Goal: Transaction & Acquisition: Book appointment/travel/reservation

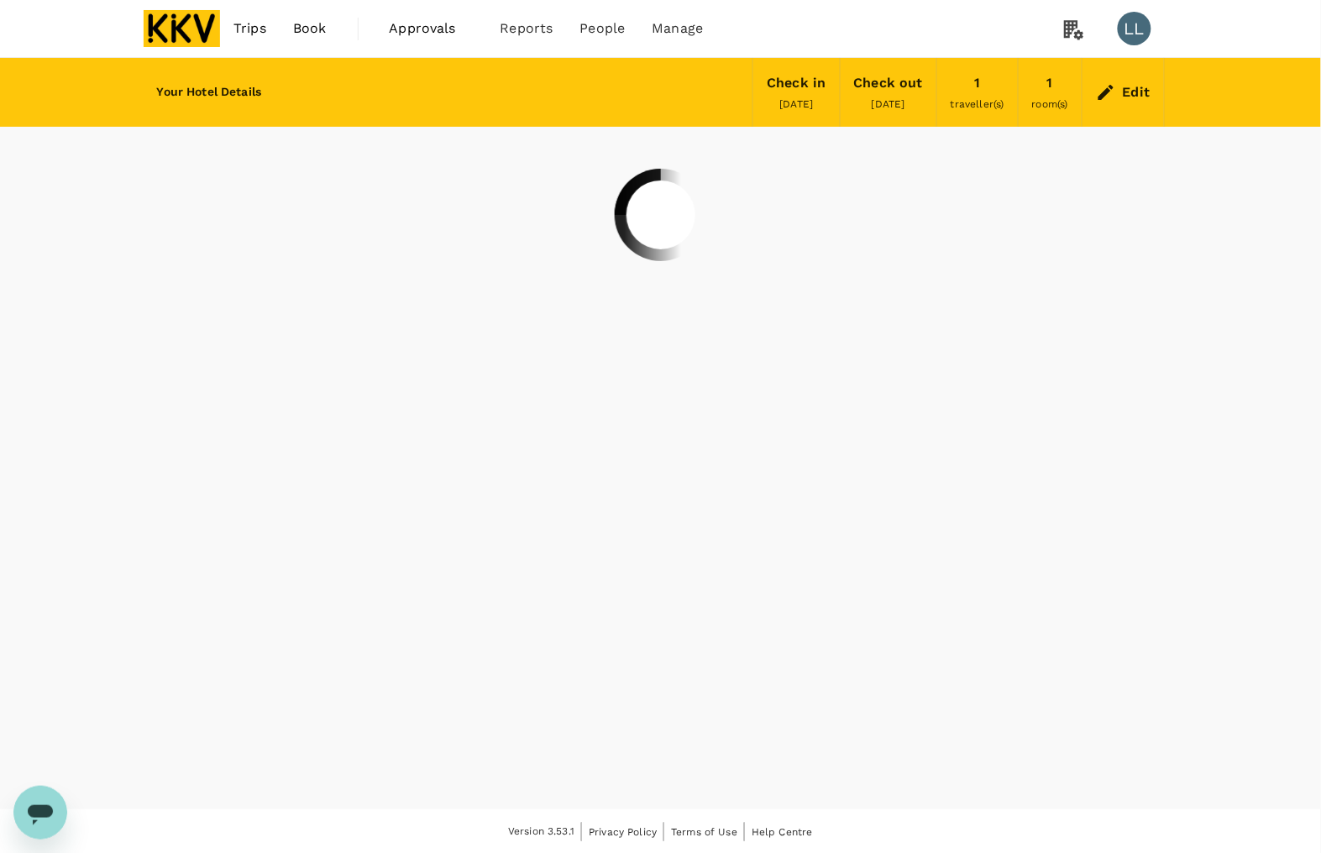
click at [207, 25] on img at bounding box center [182, 28] width 77 height 37
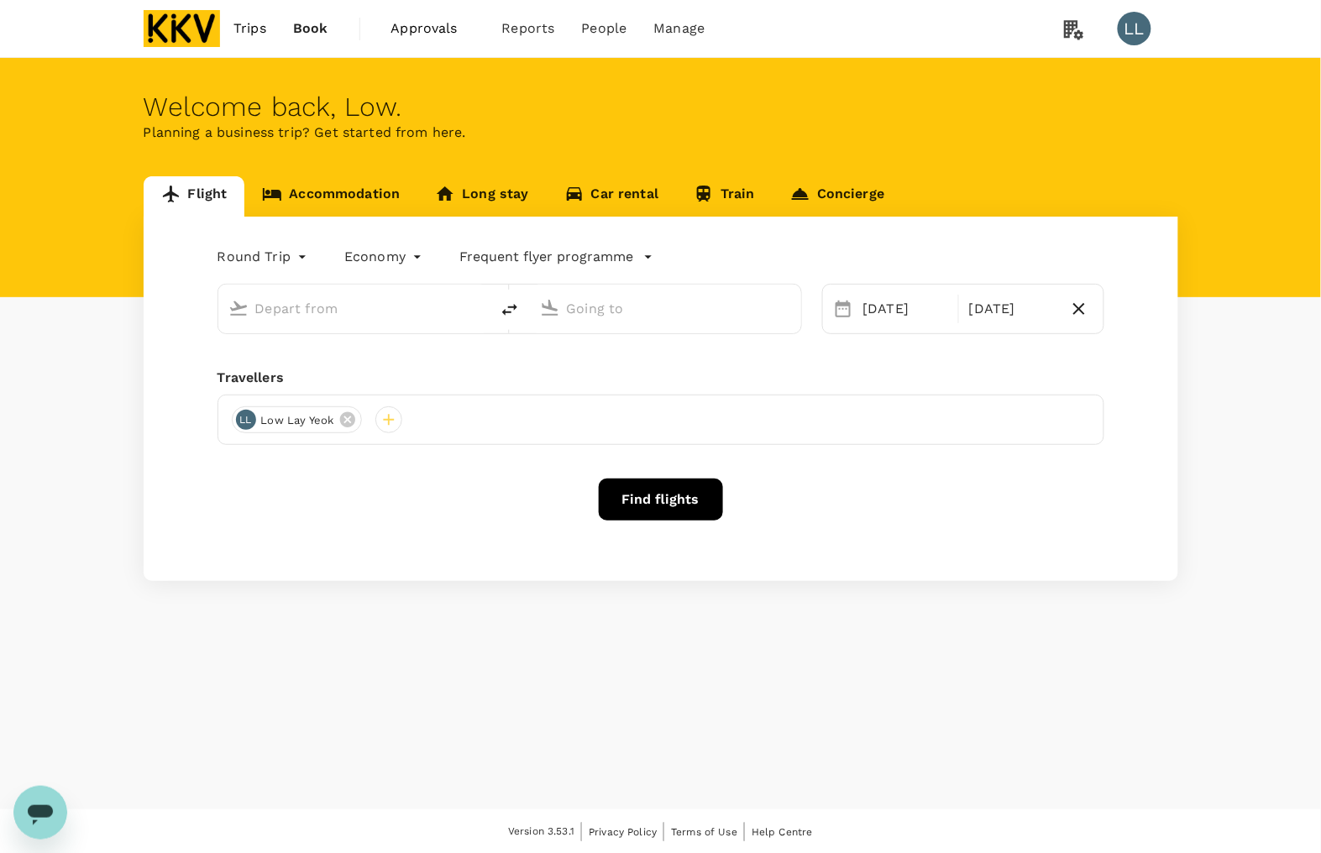
type input "Kuala Lumpur Intl ([GEOGRAPHIC_DATA])"
type input "Sultan [PERSON_NAME] (AOR)"
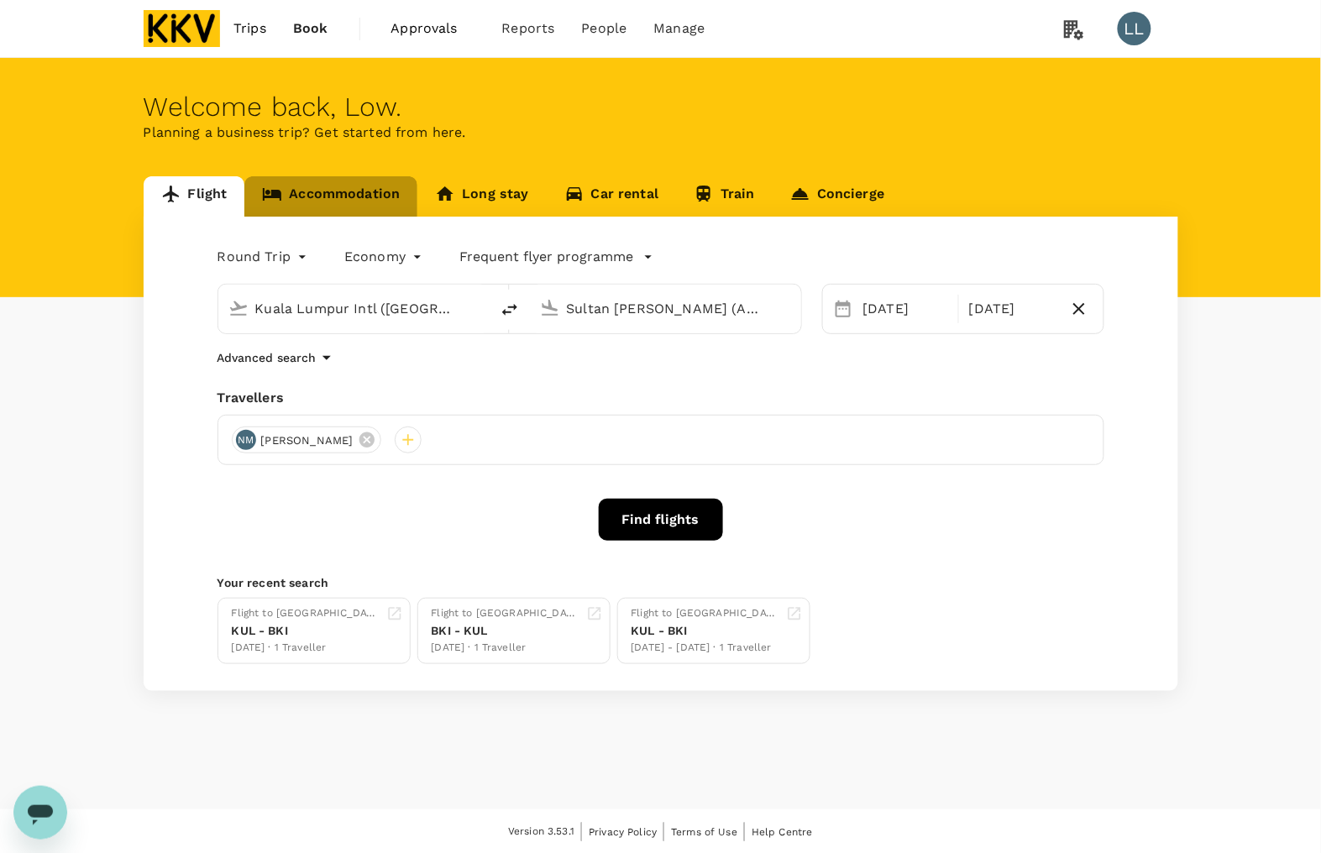
click at [349, 193] on link "Accommodation" at bounding box center [330, 196] width 173 height 40
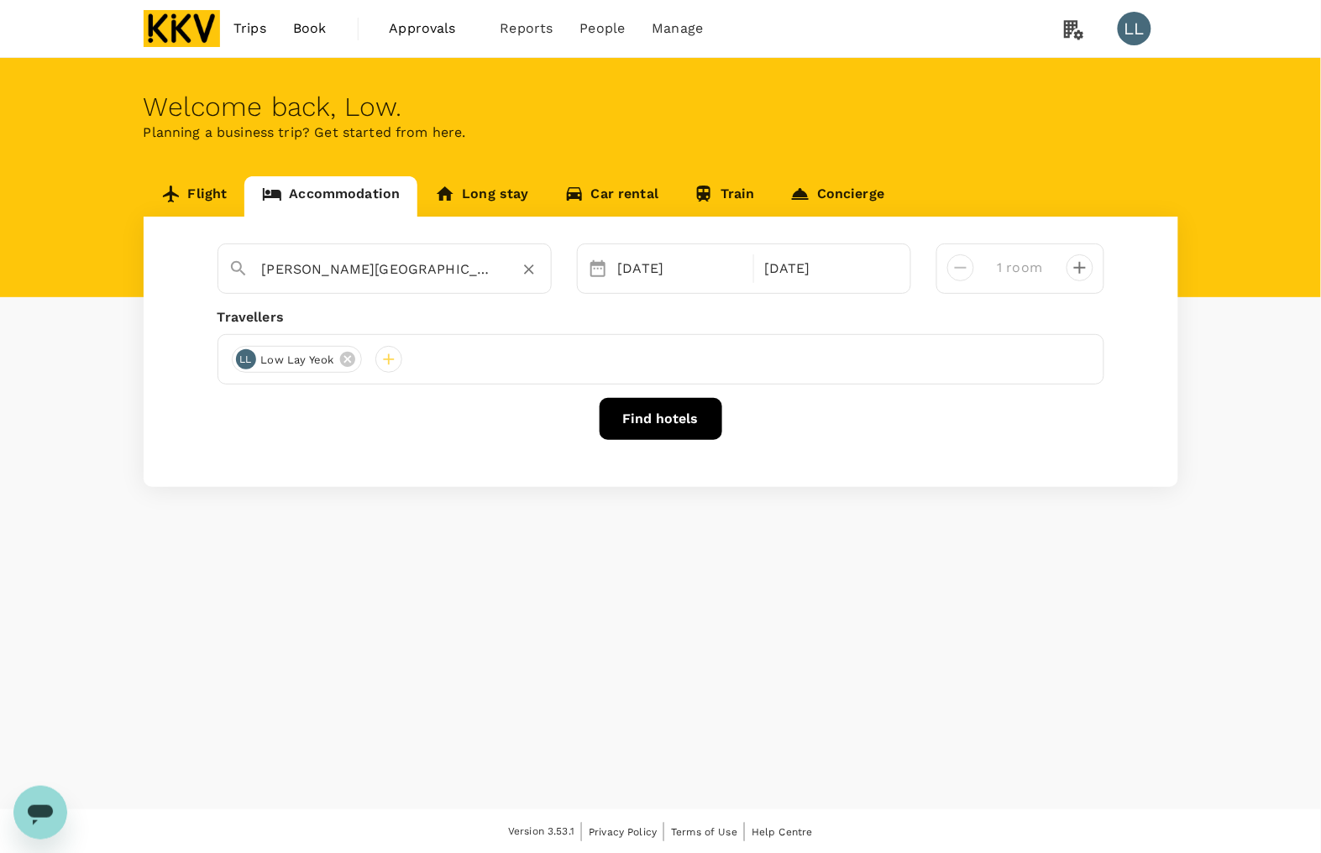
click at [355, 265] on input "[PERSON_NAME][GEOGRAPHIC_DATA], A PARKROYAL PARTNER HOTEL" at bounding box center [378, 269] width 232 height 26
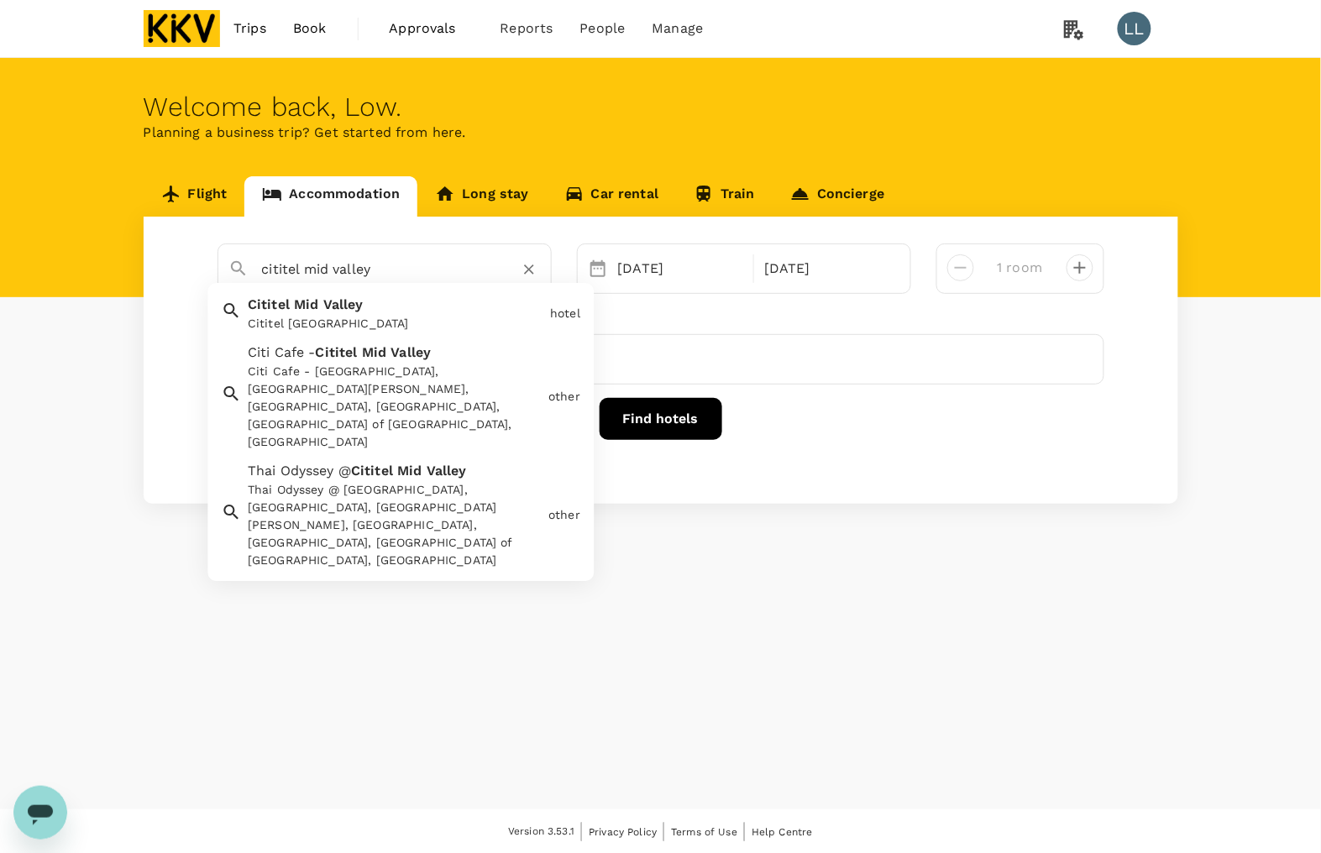
click at [368, 323] on div "Cititel [GEOGRAPHIC_DATA]" at bounding box center [396, 325] width 296 height 18
type input "Cititel [GEOGRAPHIC_DATA]"
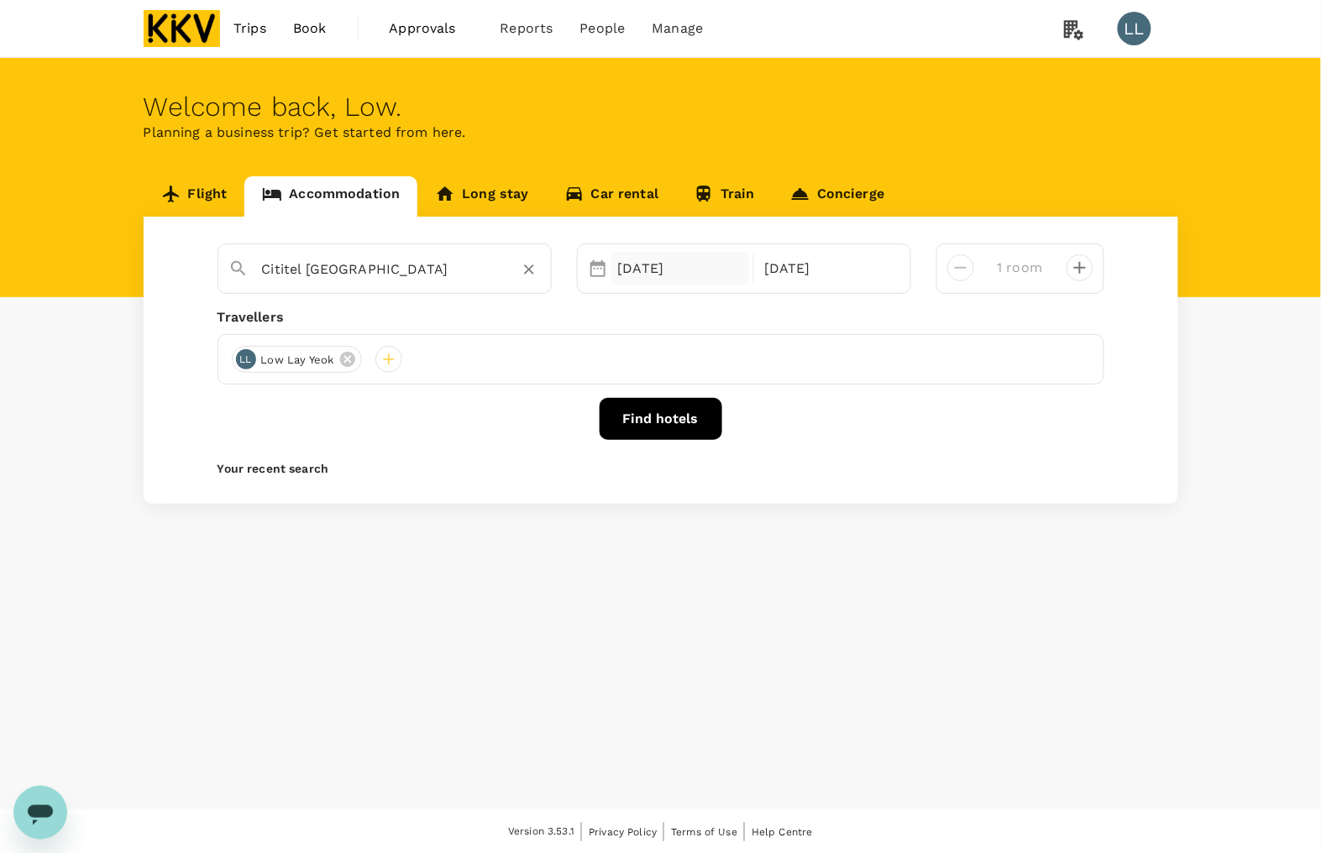
click at [632, 275] on div "[DATE]" at bounding box center [680, 269] width 139 height 34
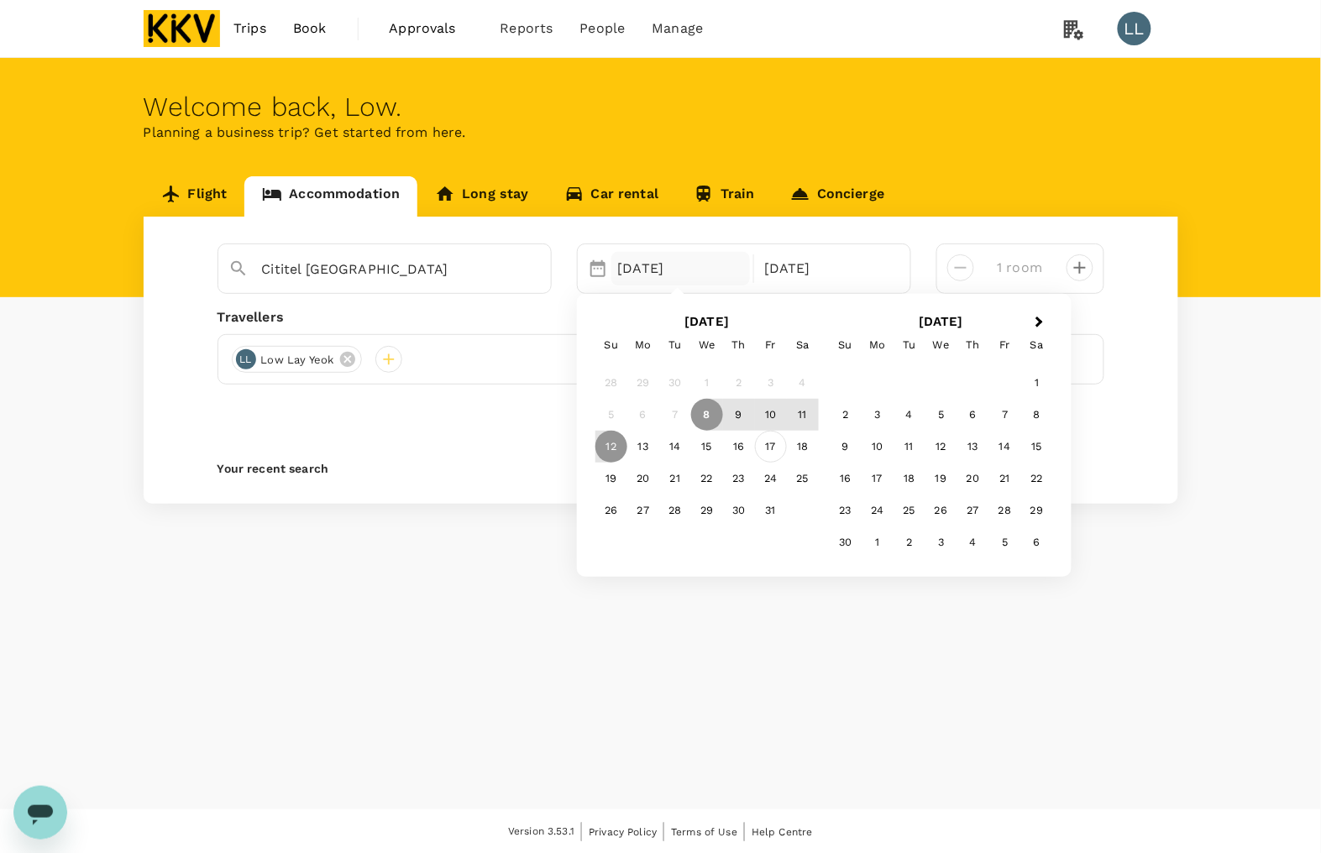
click at [761, 443] on div "17" at bounding box center [771, 447] width 32 height 32
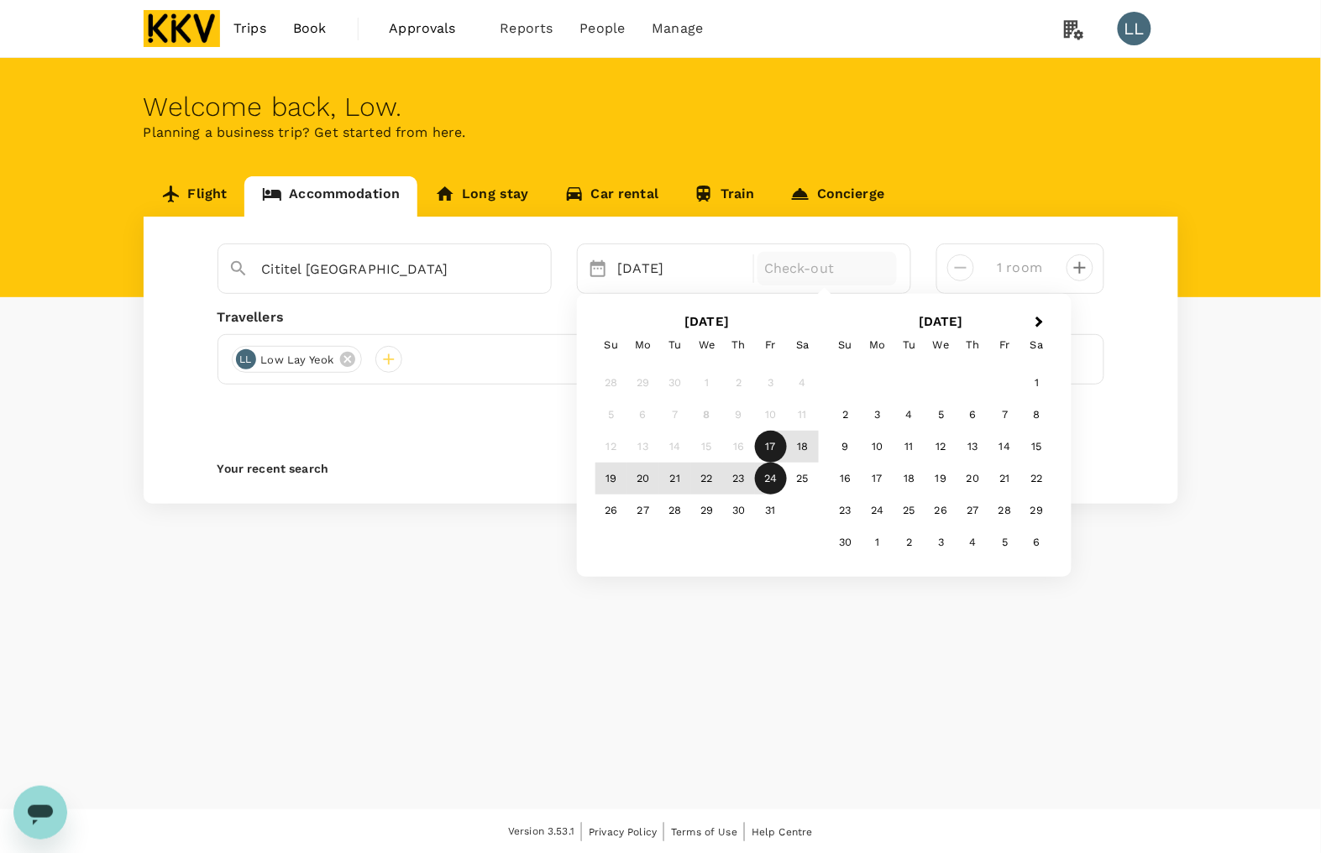
click at [742, 448] on div "16" at bounding box center [739, 447] width 32 height 32
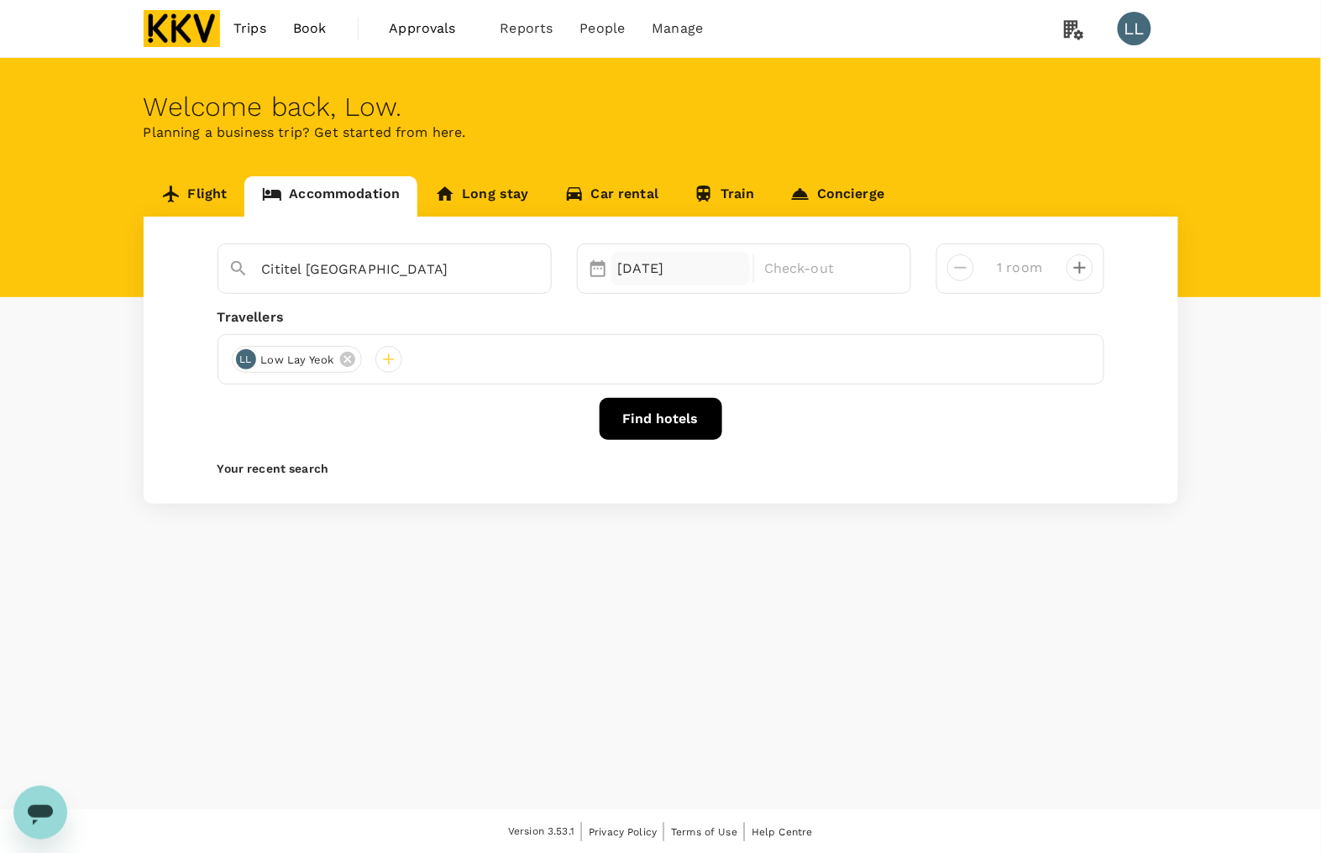
click at [634, 275] on div "[DATE]" at bounding box center [680, 269] width 139 height 34
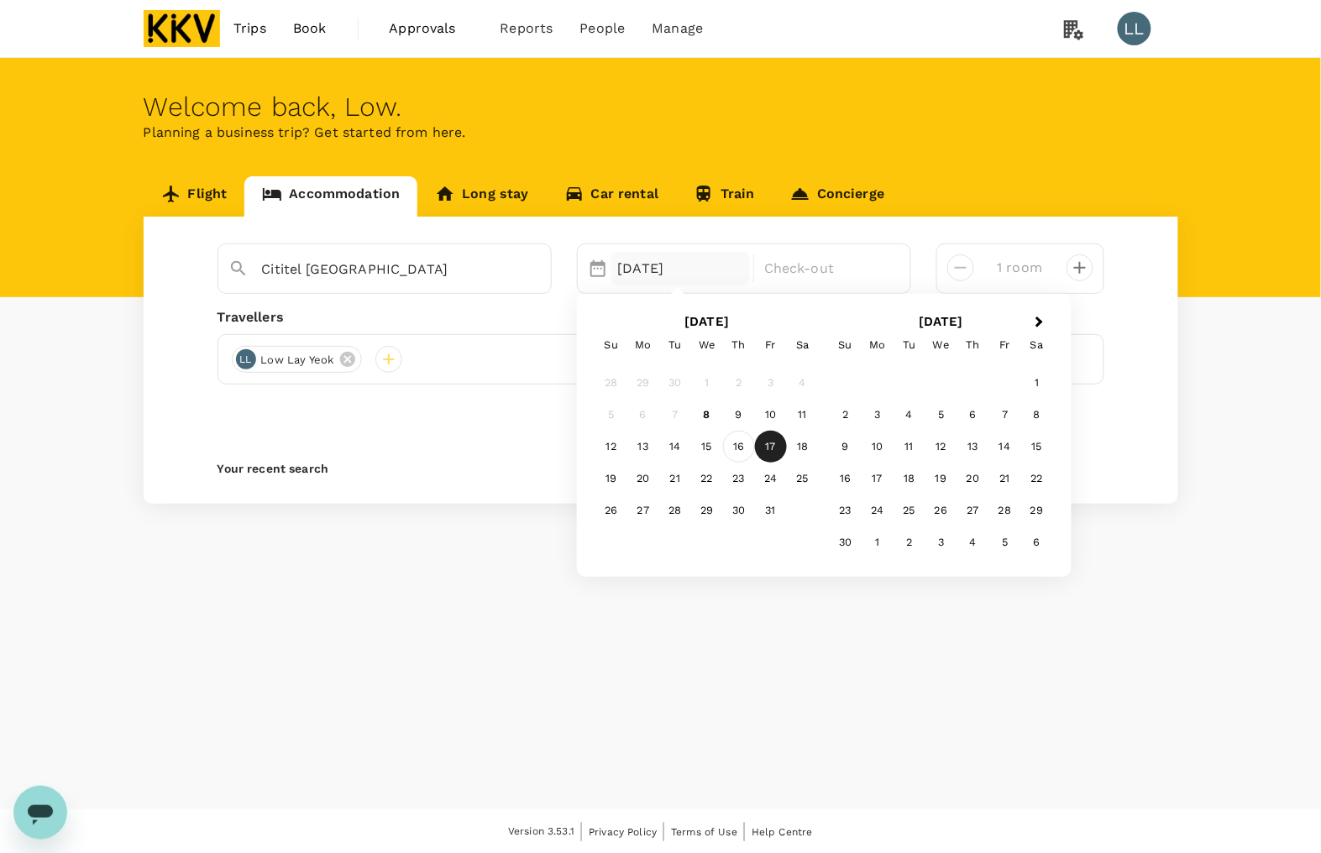
click at [743, 443] on div "16" at bounding box center [739, 447] width 32 height 32
click at [813, 265] on p "Check-out" at bounding box center [827, 269] width 126 height 20
click at [770, 449] on div "17" at bounding box center [771, 447] width 32 height 32
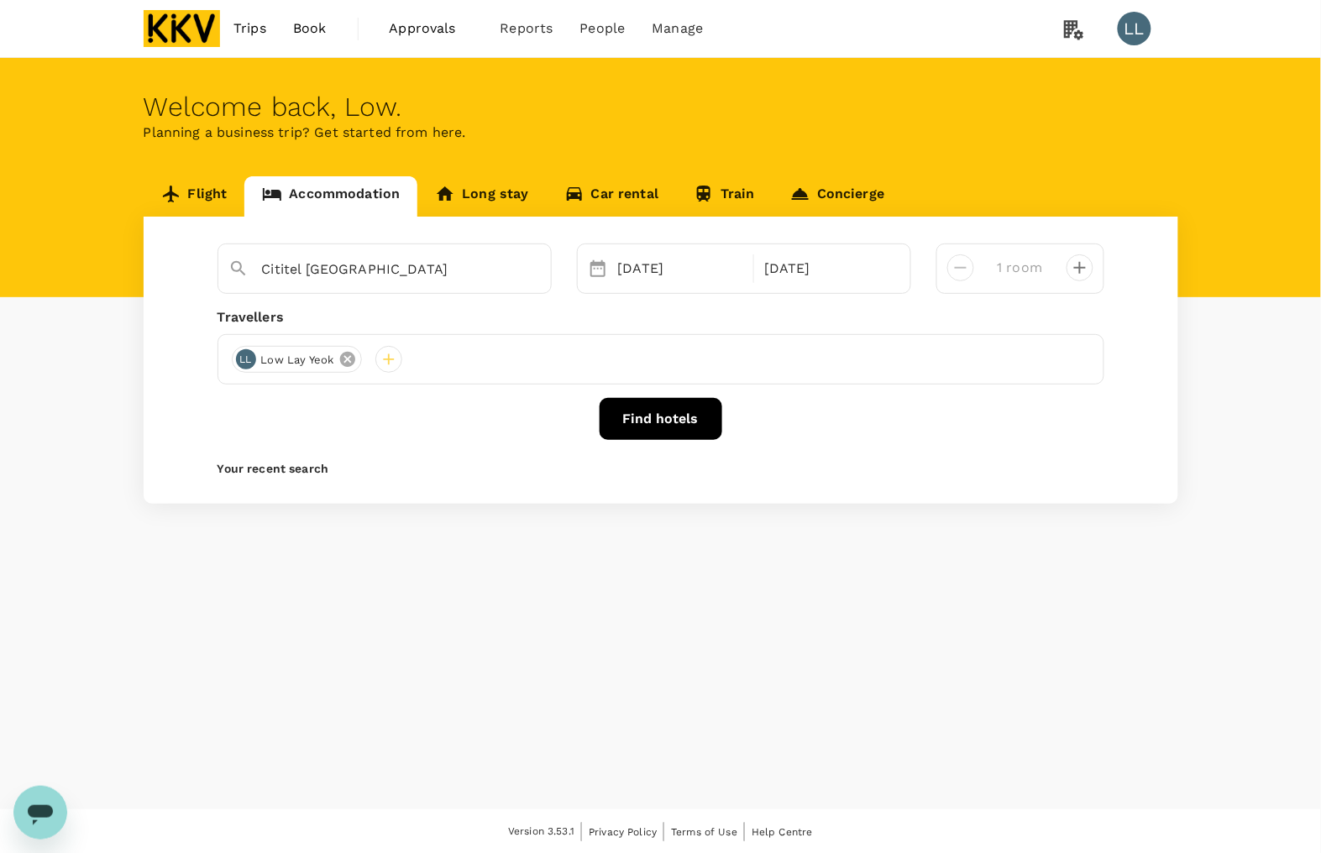
click at [343, 357] on icon at bounding box center [347, 359] width 15 height 15
click at [248, 359] on div at bounding box center [245, 359] width 27 height 27
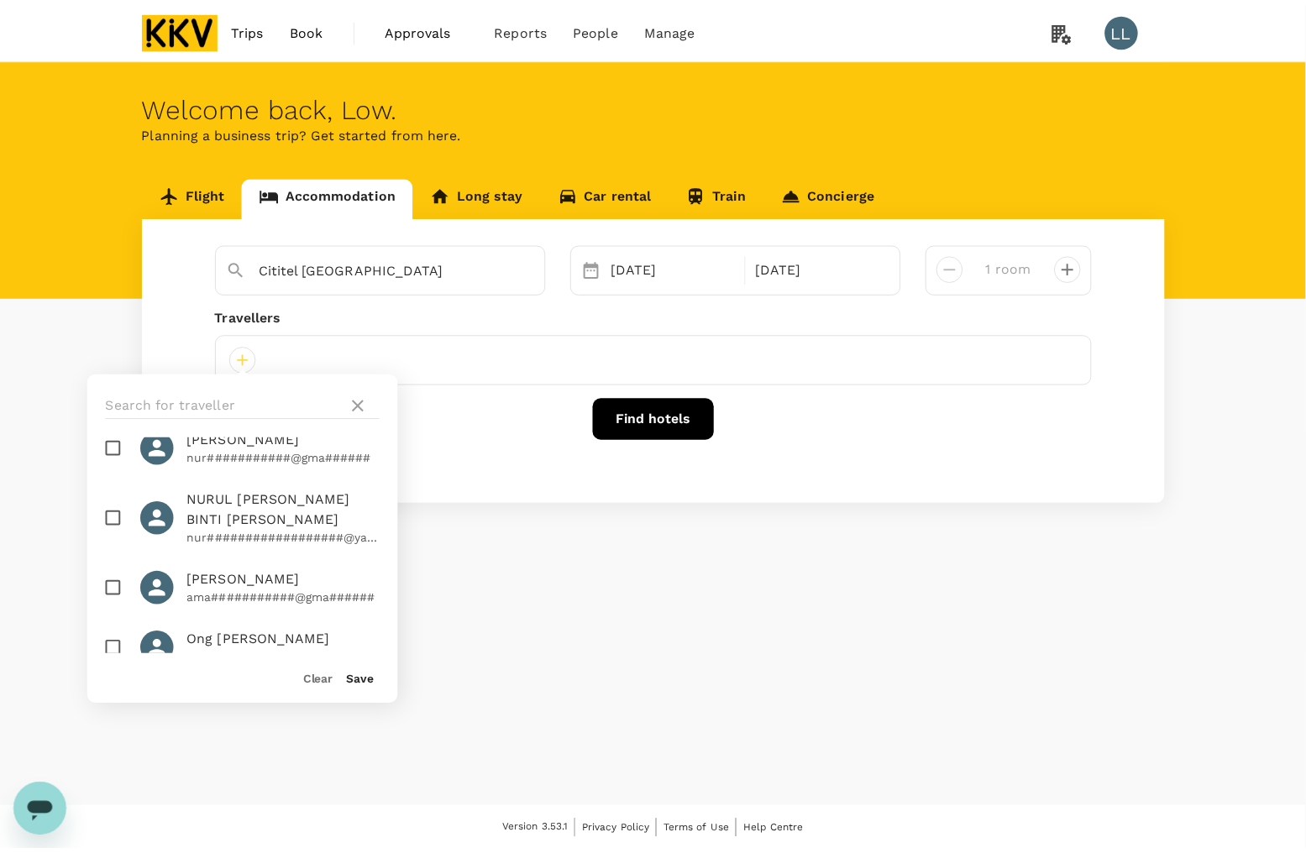
scroll to position [1050, 0]
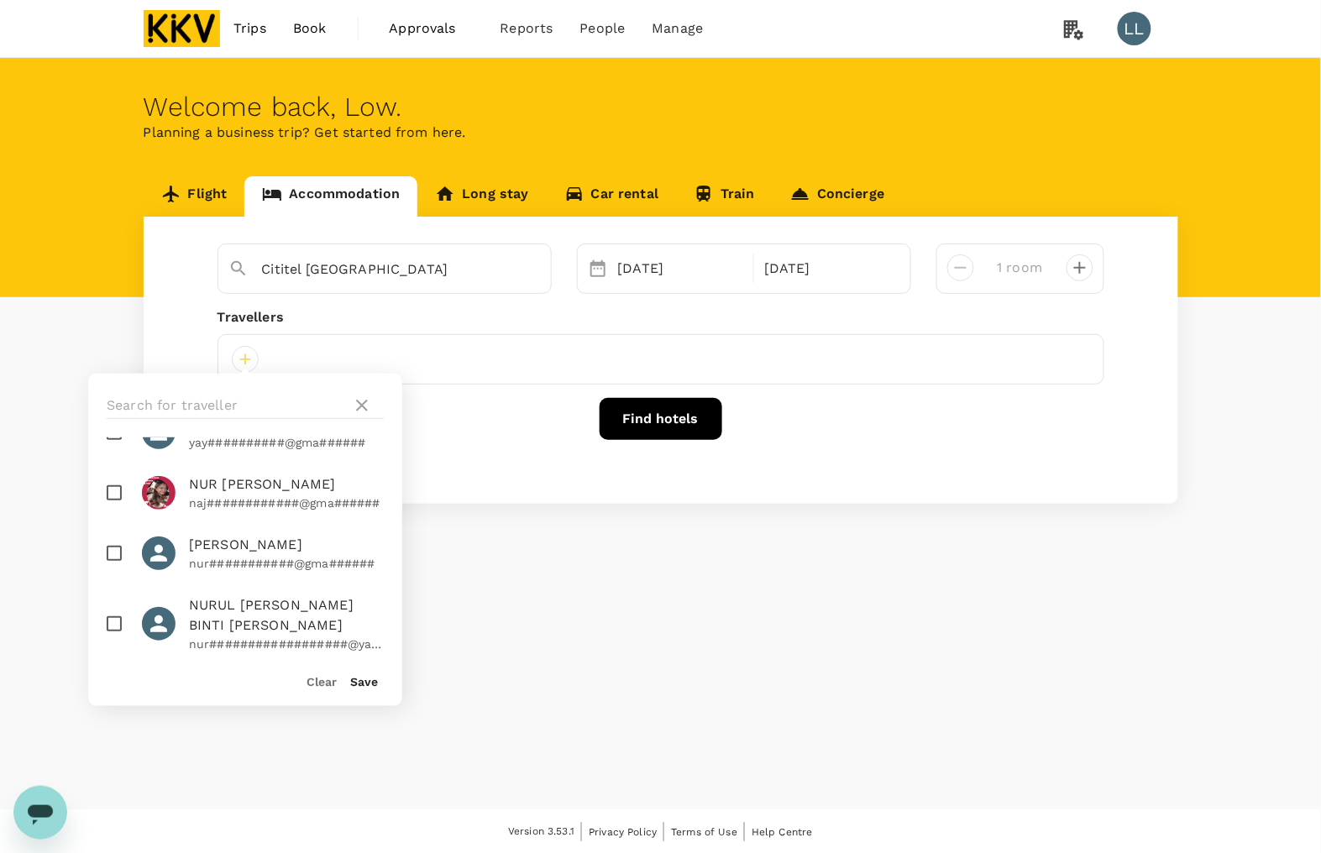
click at [229, 495] on span "NUR [PERSON_NAME]" at bounding box center [286, 485] width 195 height 20
checkbox input "true"
click at [361, 685] on button "Save" at bounding box center [364, 681] width 28 height 13
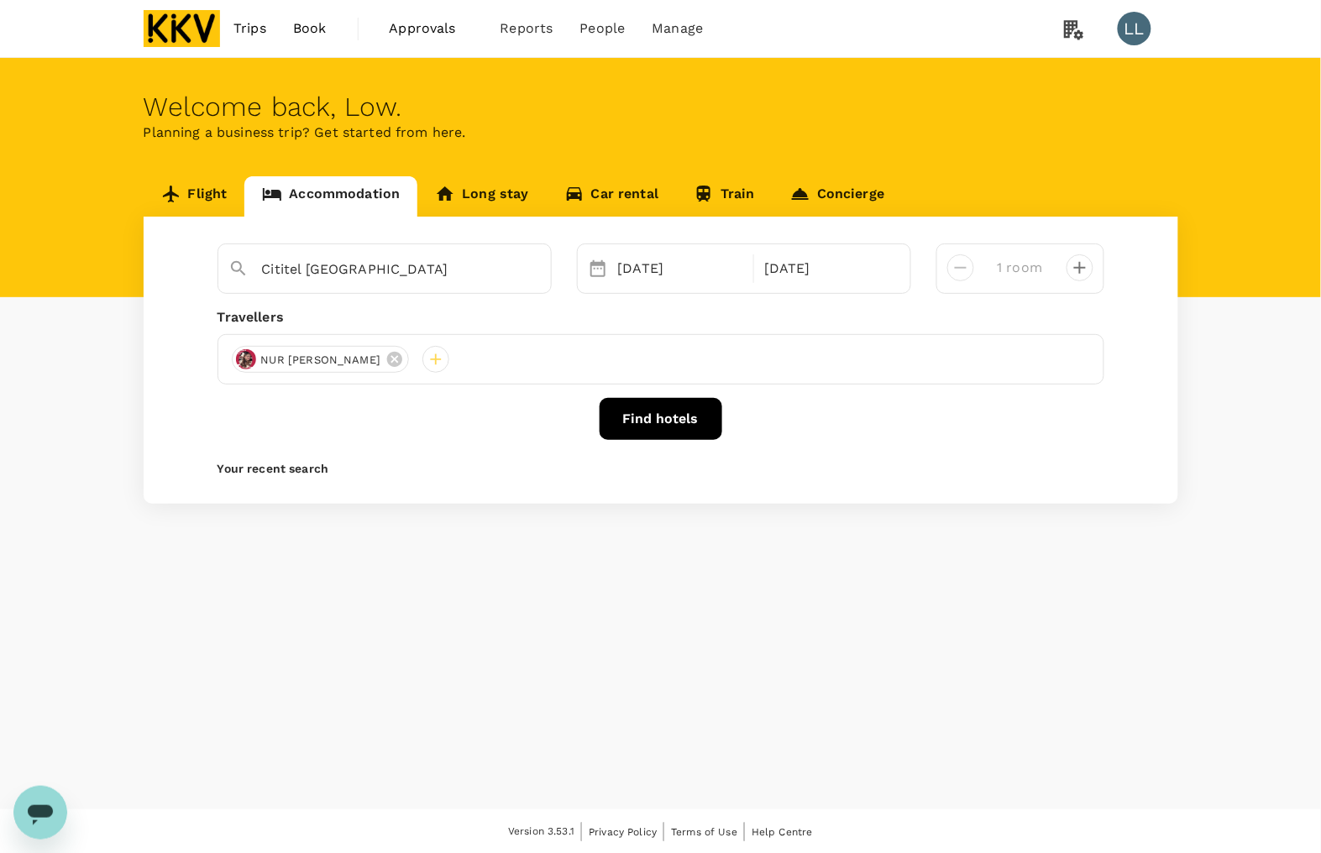
click at [649, 448] on div "Cititel [GEOGRAPHIC_DATA] Selected date: [DATE] [DATE] Selected date: [DATE] [D…" at bounding box center [661, 360] width 1035 height 287
click at [651, 433] on button "Find hotels" at bounding box center [661, 419] width 123 height 42
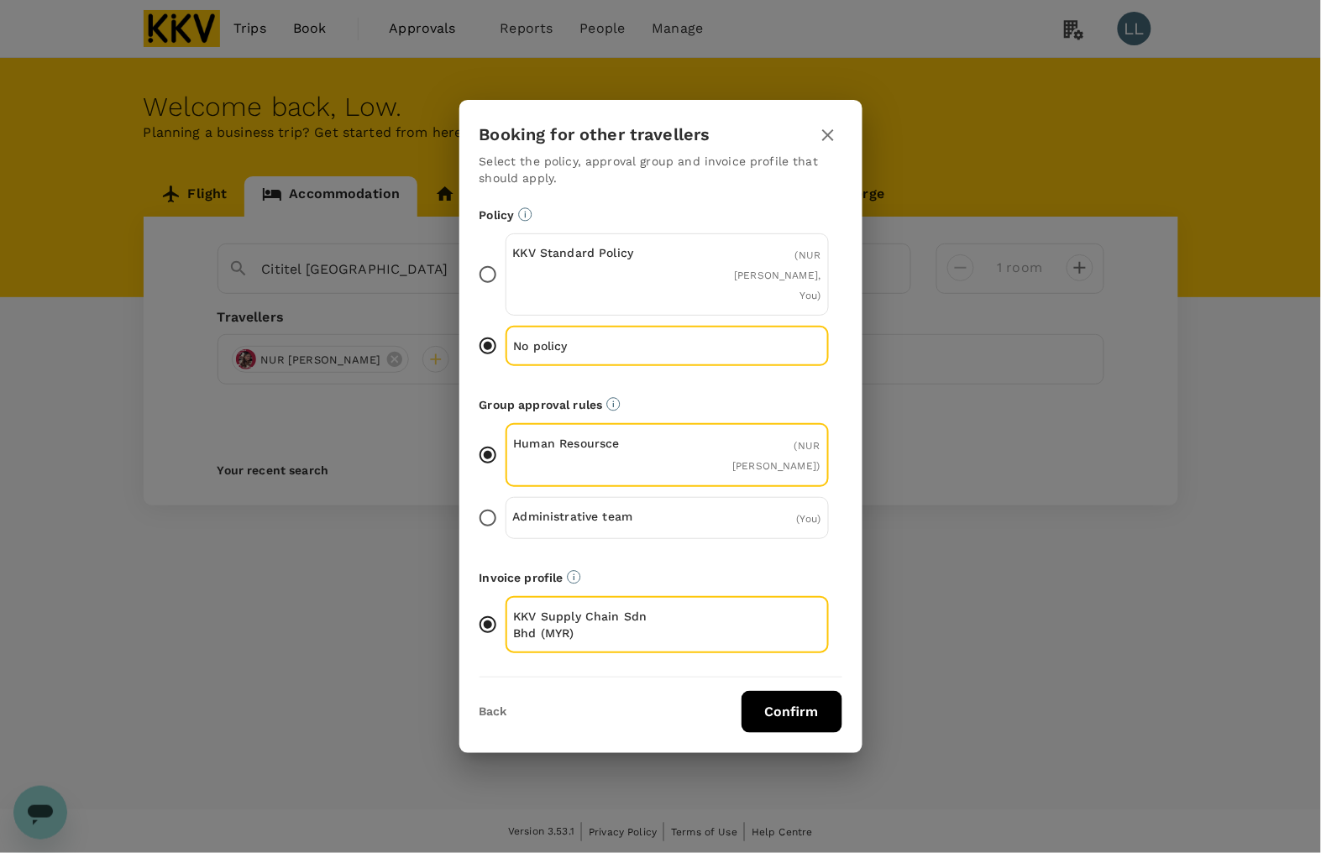
click at [783, 732] on button "Confirm" at bounding box center [792, 712] width 101 height 42
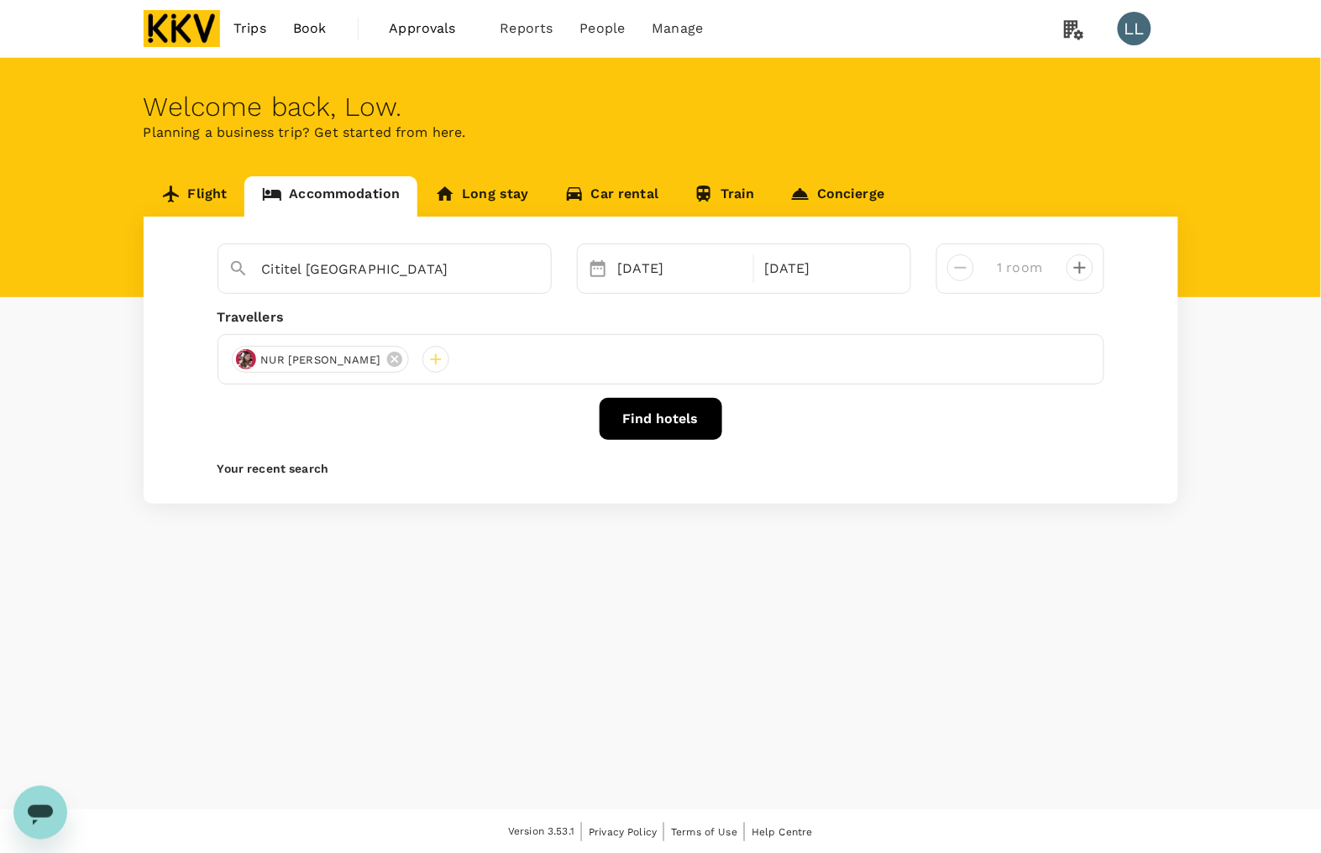
click at [649, 413] on button "Find hotels" at bounding box center [661, 419] width 123 height 42
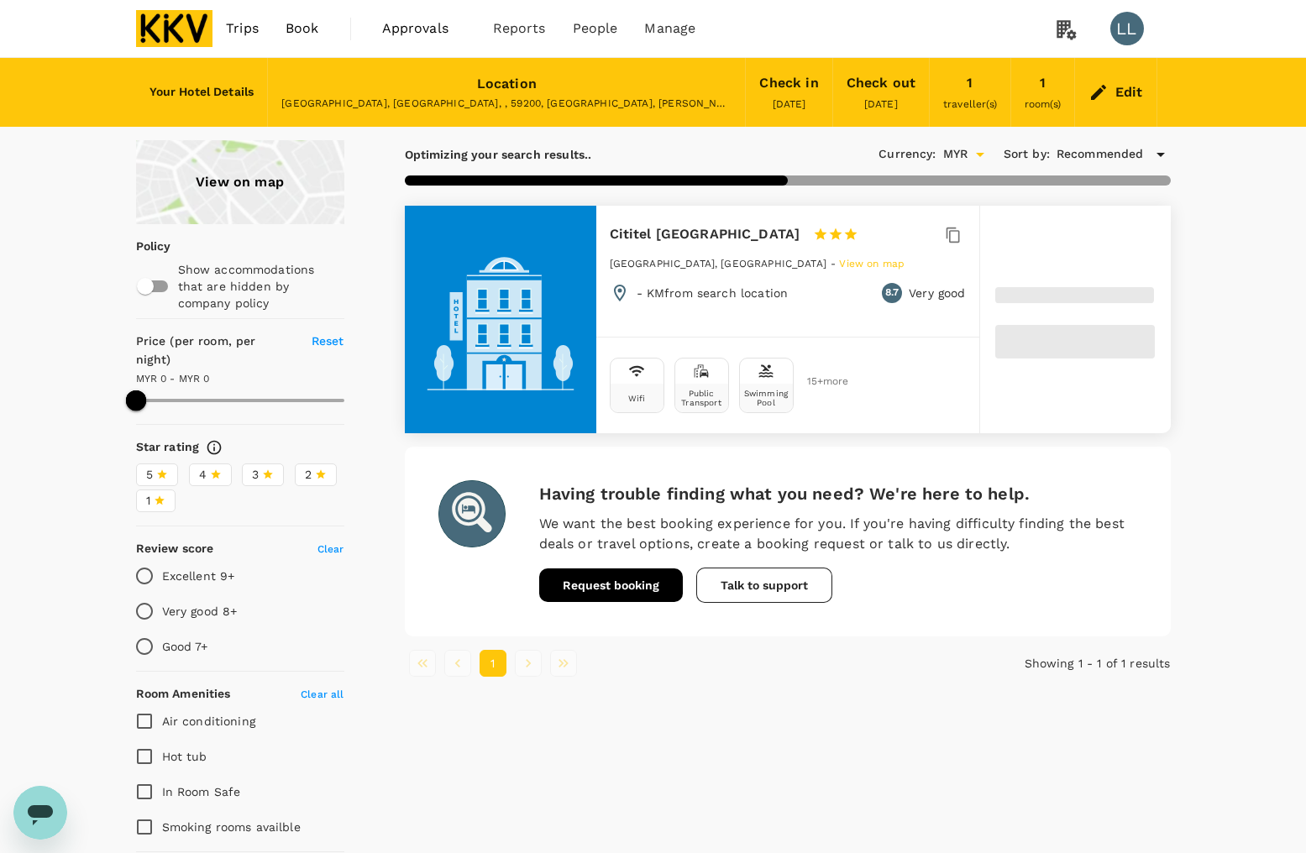
click at [1241, 494] on div "View on map Policy Show accommodations that are hidden by company policy Price …" at bounding box center [653, 620] width 1306 height 960
click at [1215, 492] on div "View on map Policy Show accommodations that are hidden by company policy Price …" at bounding box center [653, 620] width 1306 height 960
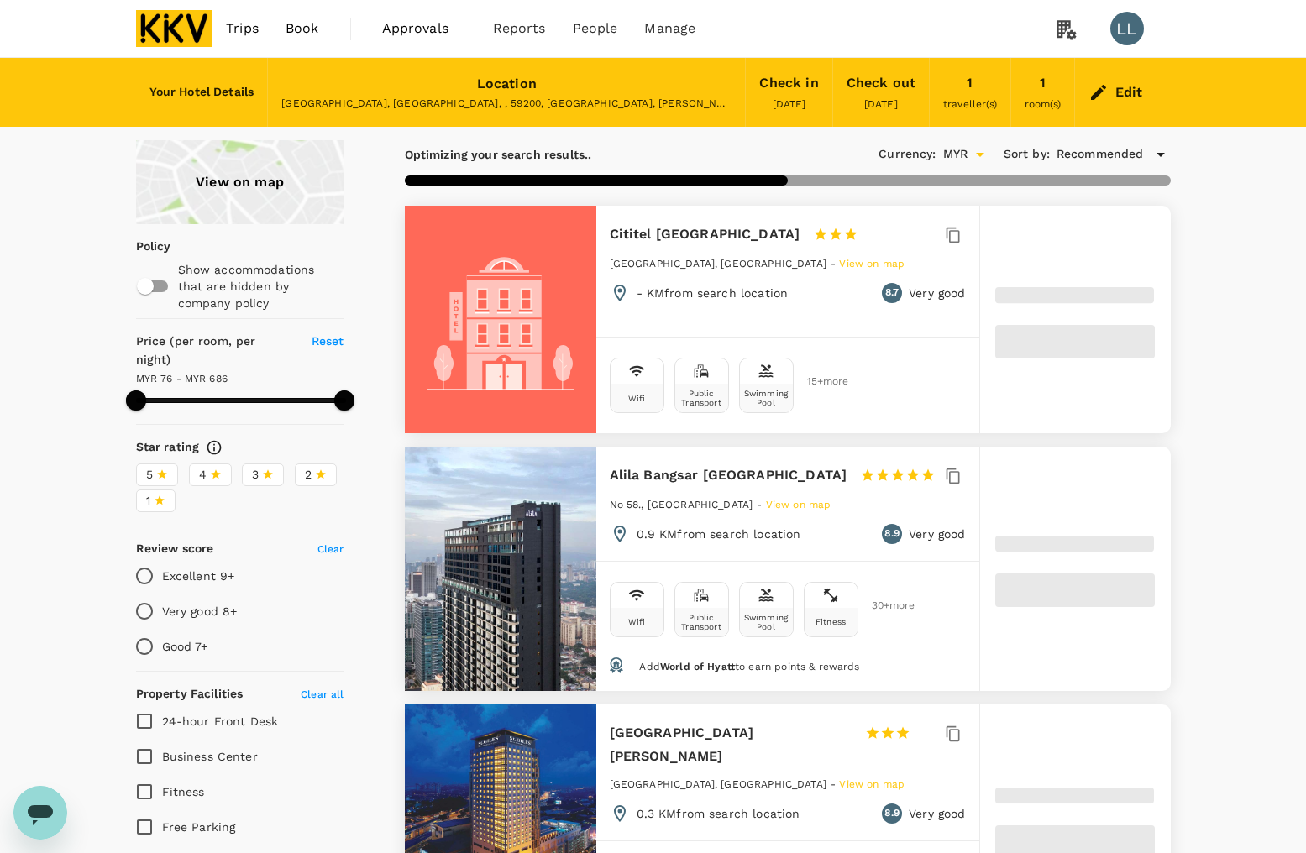
type input "685.03"
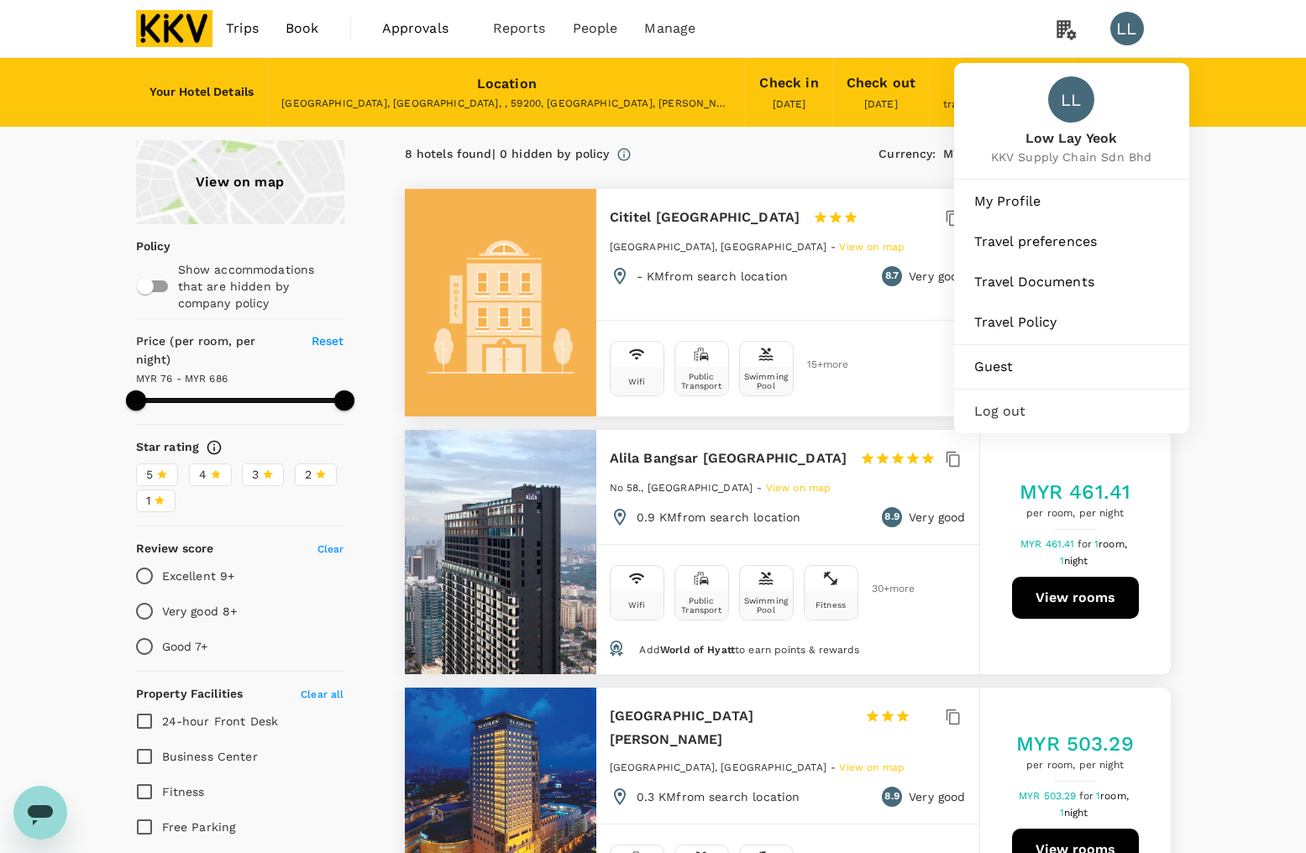
click at [1119, 72] on div "LL Low Lay Yeok KKV Supply Chain Sdn Bhd" at bounding box center [1071, 121] width 235 height 116
drag, startPoint x: 1233, startPoint y: 165, endPoint x: 1205, endPoint y: 139, distance: 38.0
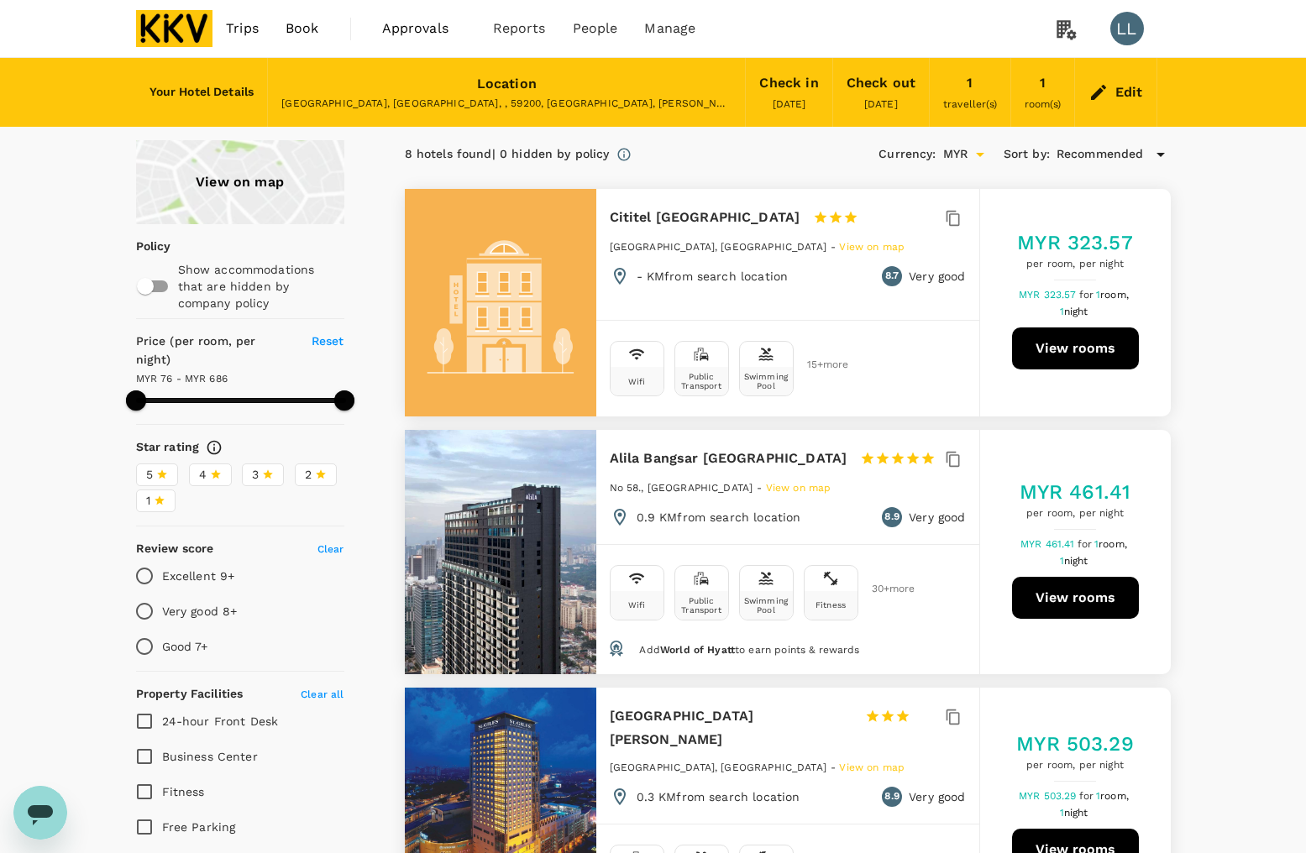
click at [1121, 85] on div "Edit" at bounding box center [1129, 93] width 28 height 24
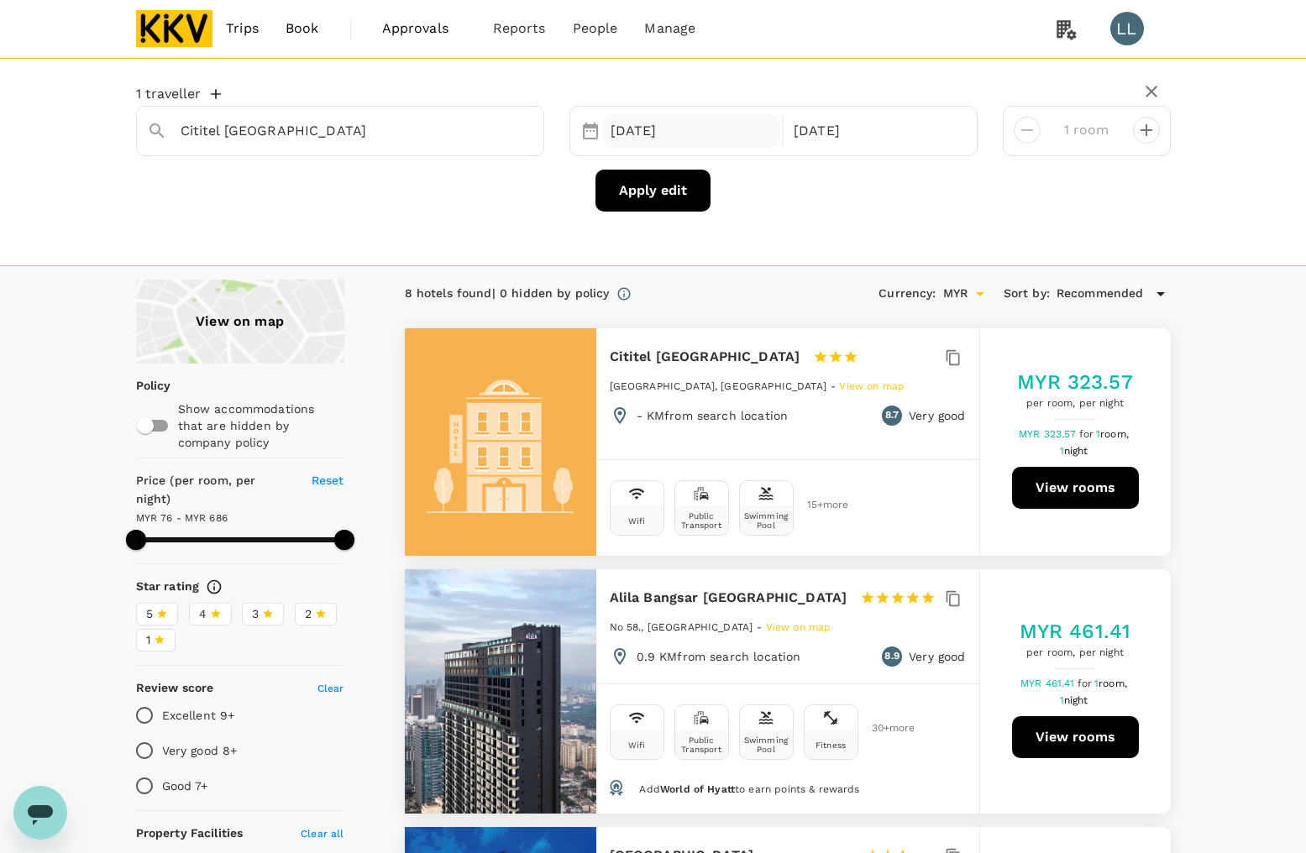
click at [636, 123] on div "[DATE]" at bounding box center [692, 131] width 176 height 33
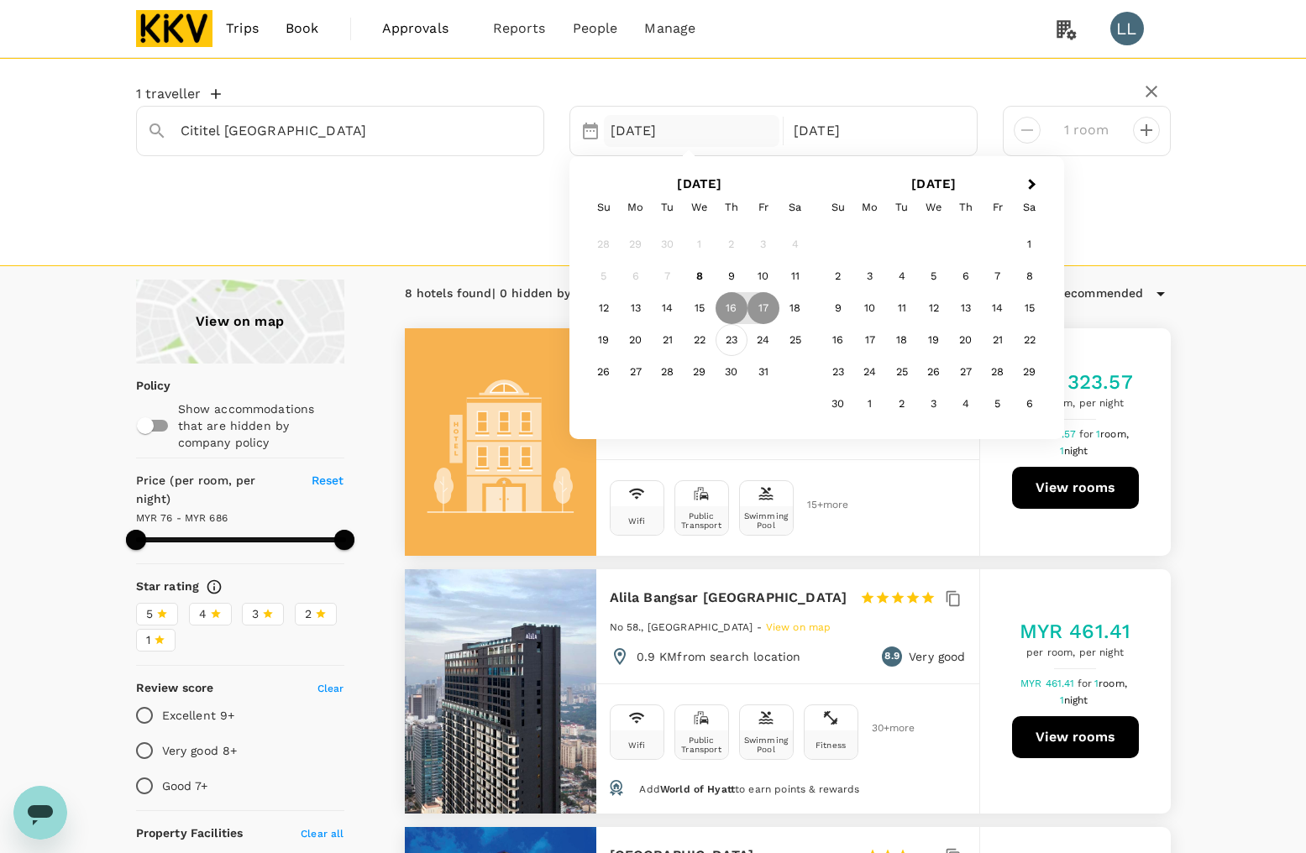
click at [731, 333] on div "23" at bounding box center [732, 340] width 32 height 32
click at [767, 345] on div "24" at bounding box center [763, 340] width 32 height 32
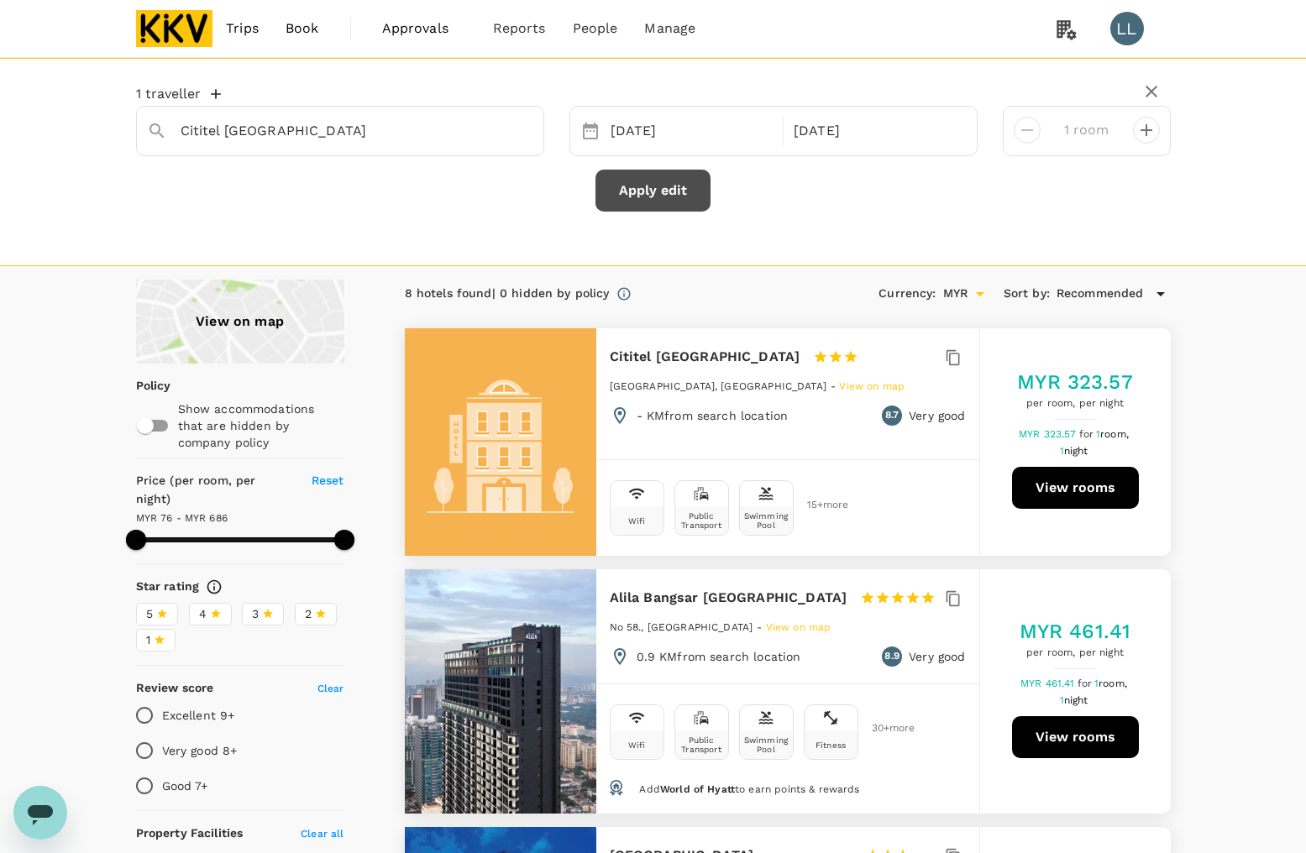
click at [677, 196] on button "Apply edit" at bounding box center [652, 191] width 115 height 42
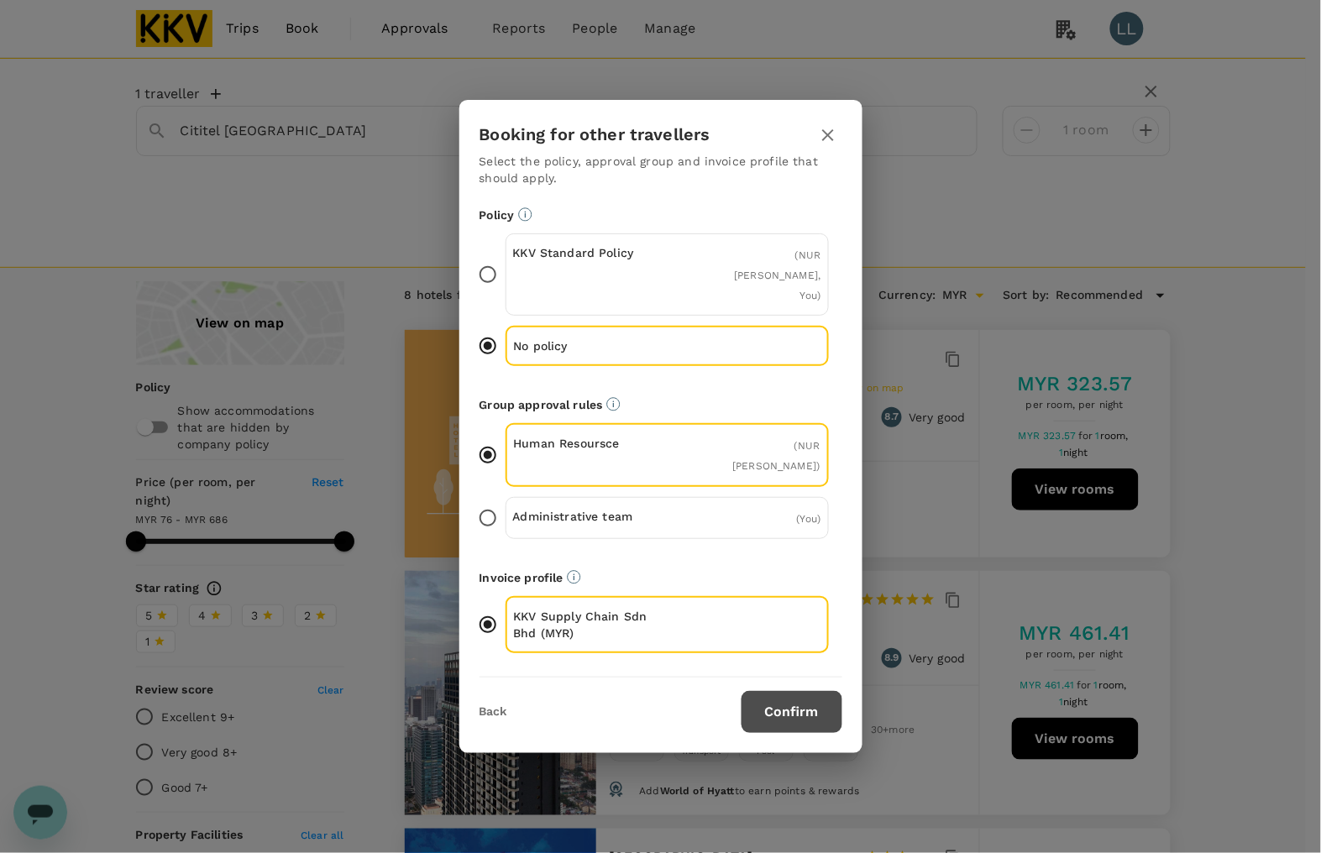
click at [785, 727] on button "Confirm" at bounding box center [792, 712] width 101 height 42
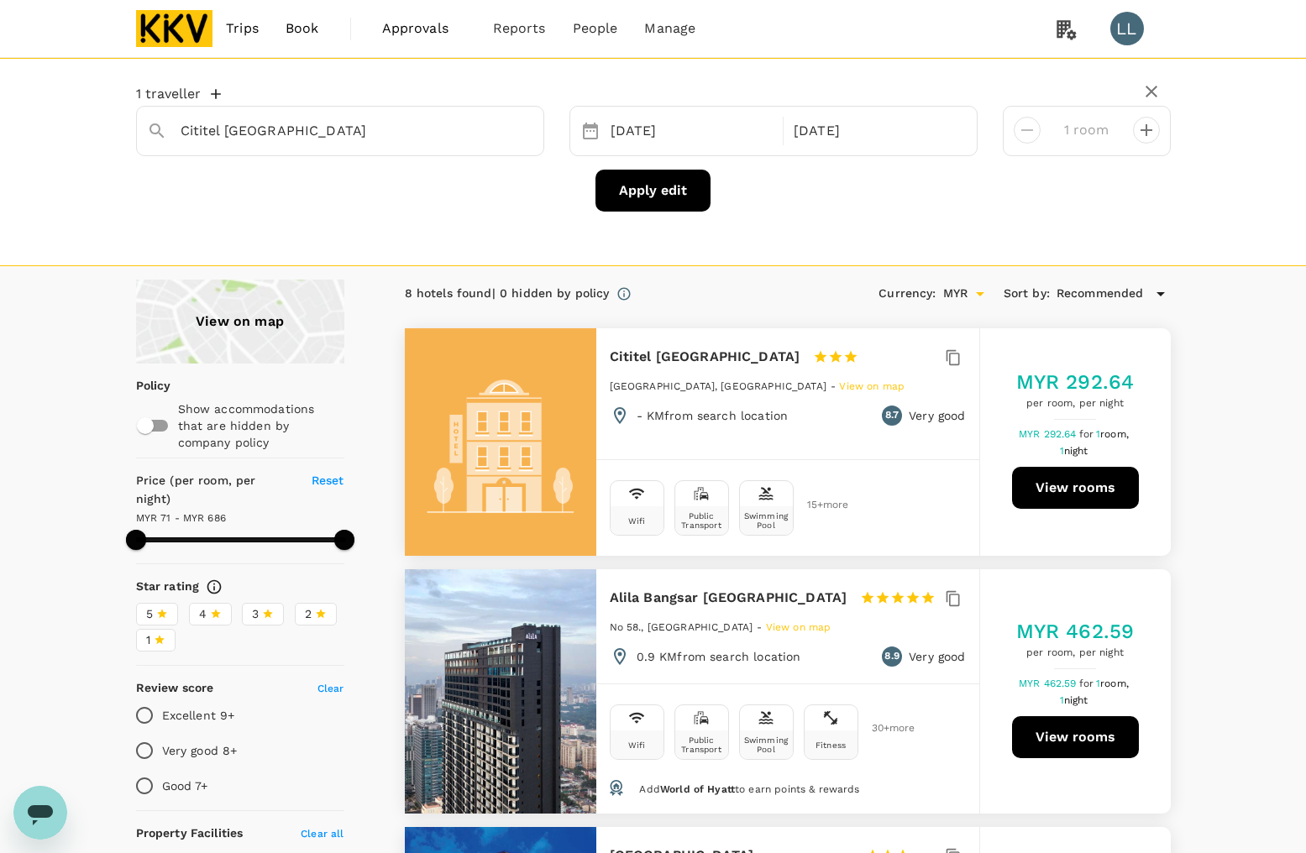
type input "685.99"
click at [317, 151] on div "Cititel [GEOGRAPHIC_DATA]" at bounding box center [340, 131] width 408 height 50
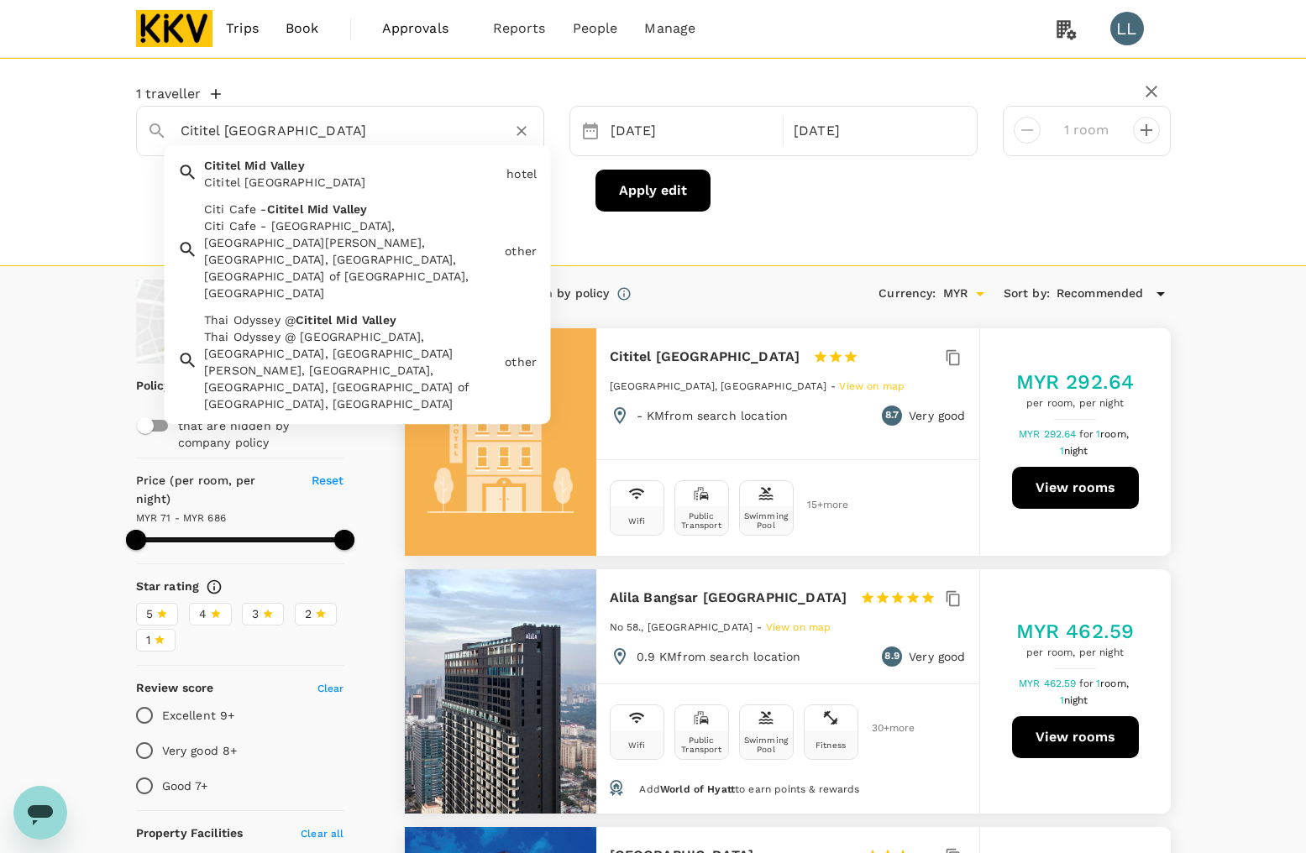
click at [336, 139] on input "Cititel [GEOGRAPHIC_DATA]" at bounding box center [334, 131] width 306 height 26
click at [523, 128] on icon "Clear" at bounding box center [521, 131] width 17 height 17
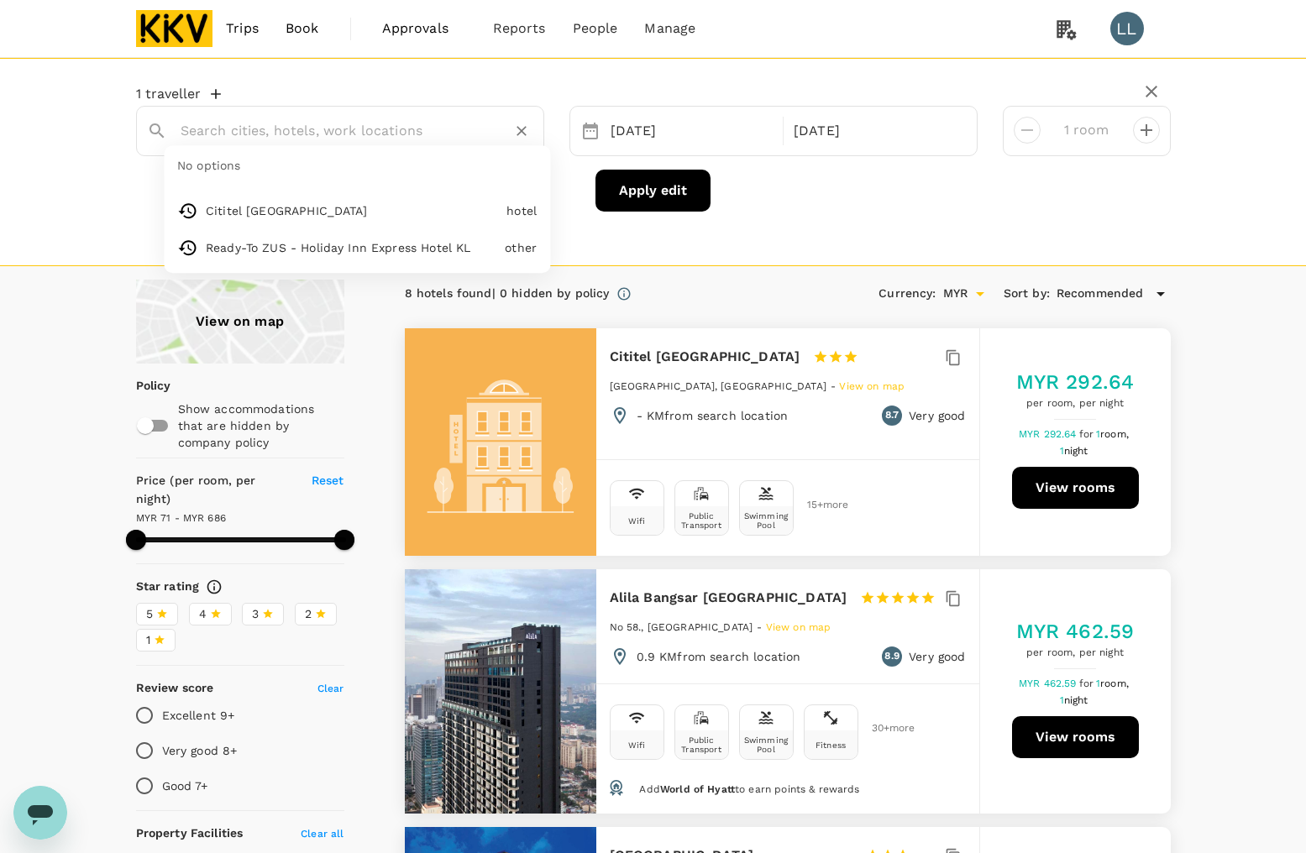
click at [459, 128] on input "text" at bounding box center [334, 131] width 306 height 26
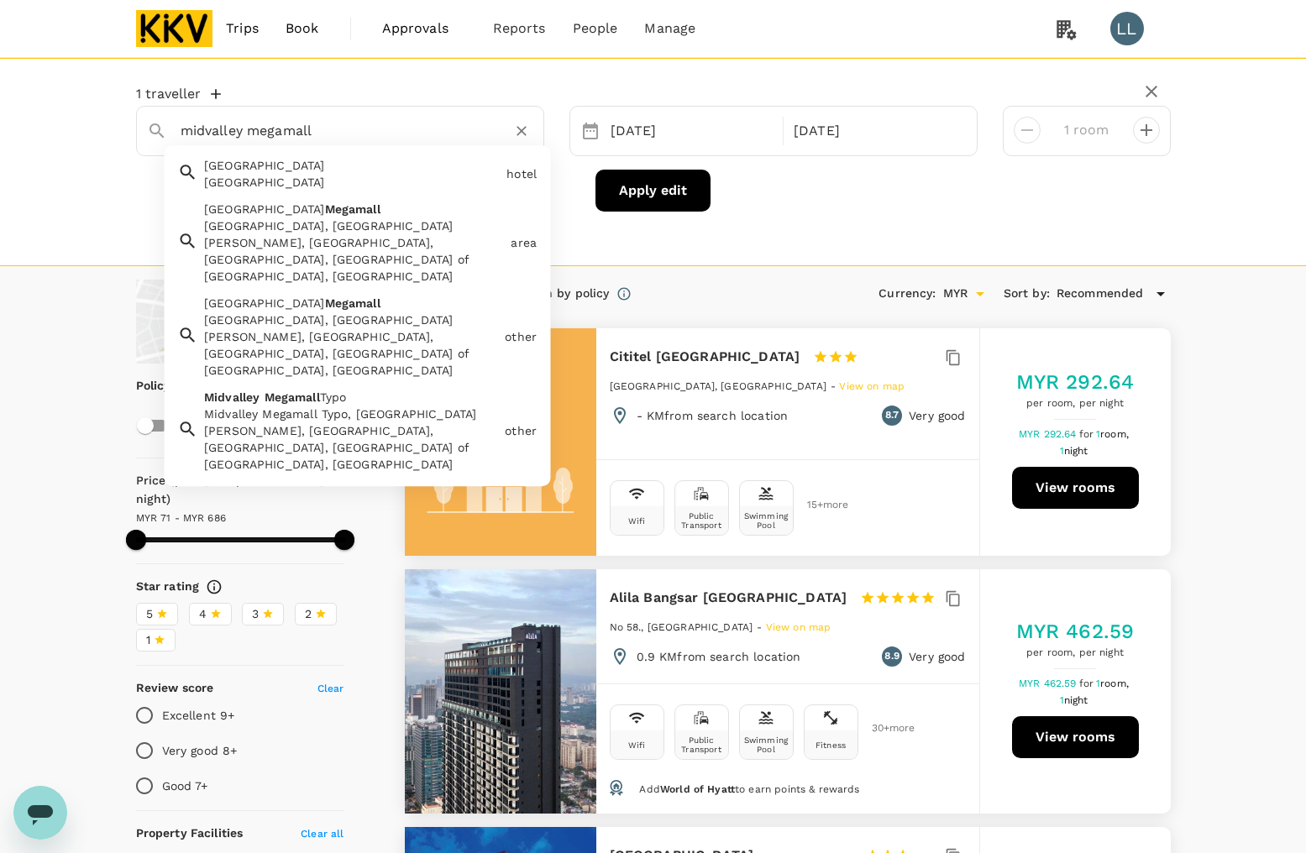
click at [354, 212] on div "[GEOGRAPHIC_DATA], [GEOGRAPHIC_DATA][PERSON_NAME], [GEOGRAPHIC_DATA], [GEOGRAPH…" at bounding box center [350, 239] width 307 height 91
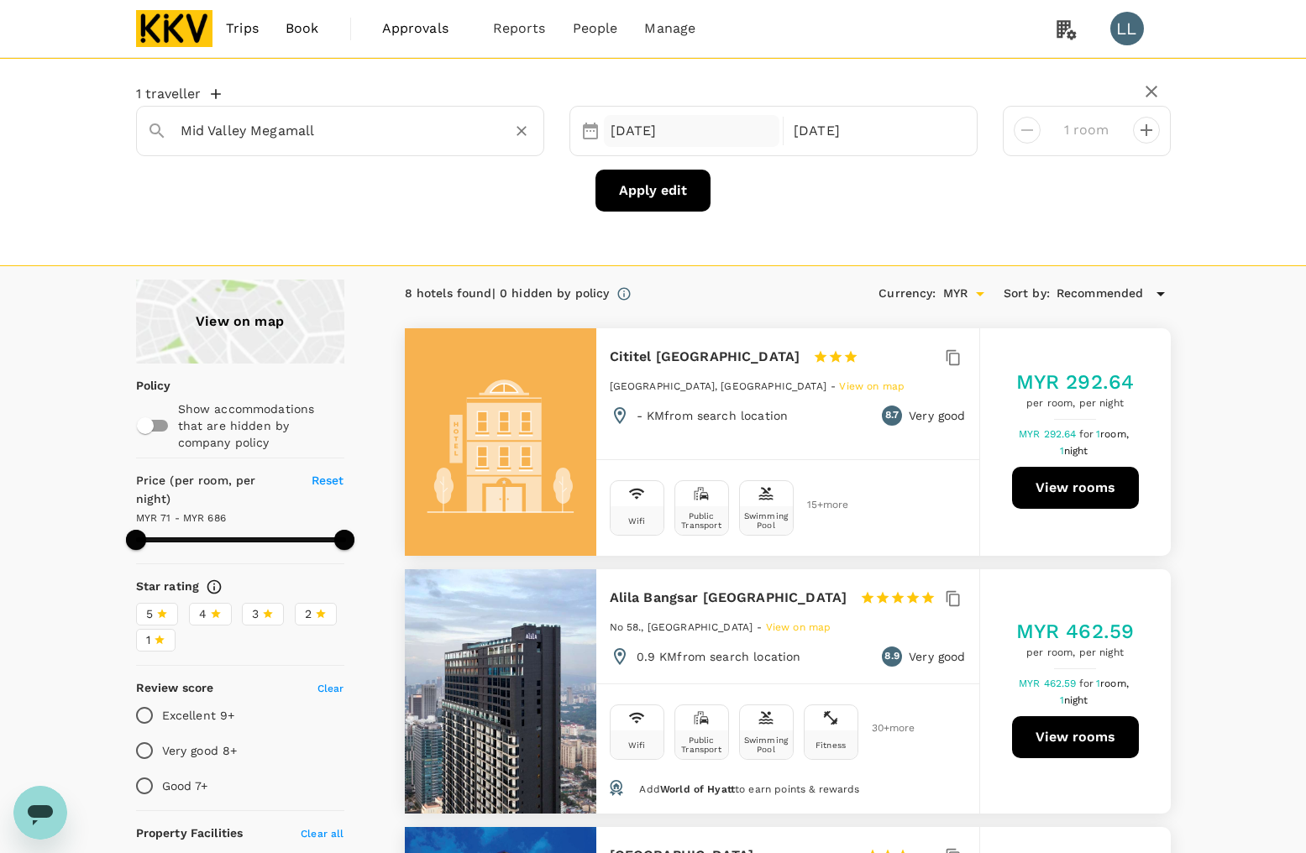
type input "Mid Valley Megamall"
click at [687, 135] on div "[DATE]" at bounding box center [692, 131] width 176 height 33
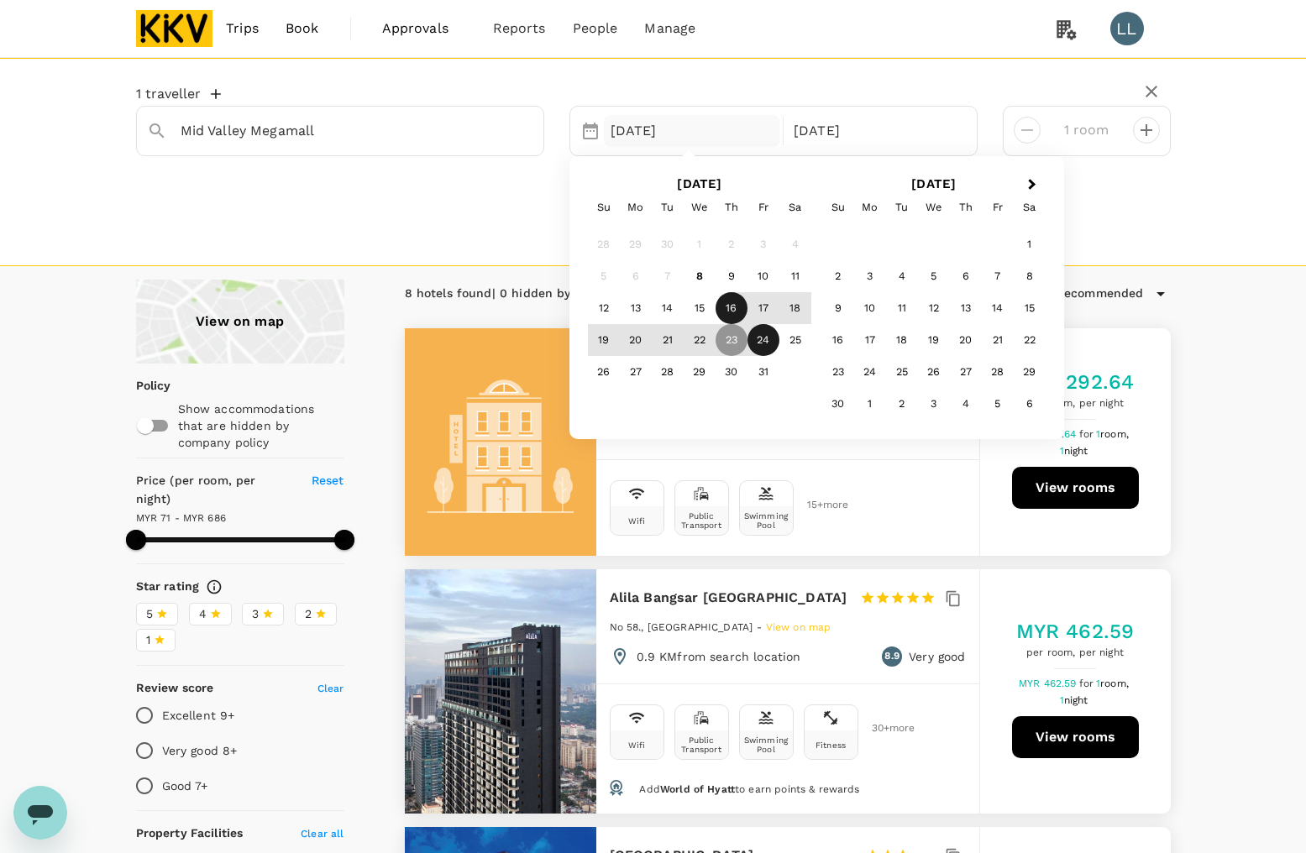
click at [733, 304] on div "16" at bounding box center [732, 308] width 32 height 32
click at [757, 309] on div "17" at bounding box center [763, 308] width 32 height 32
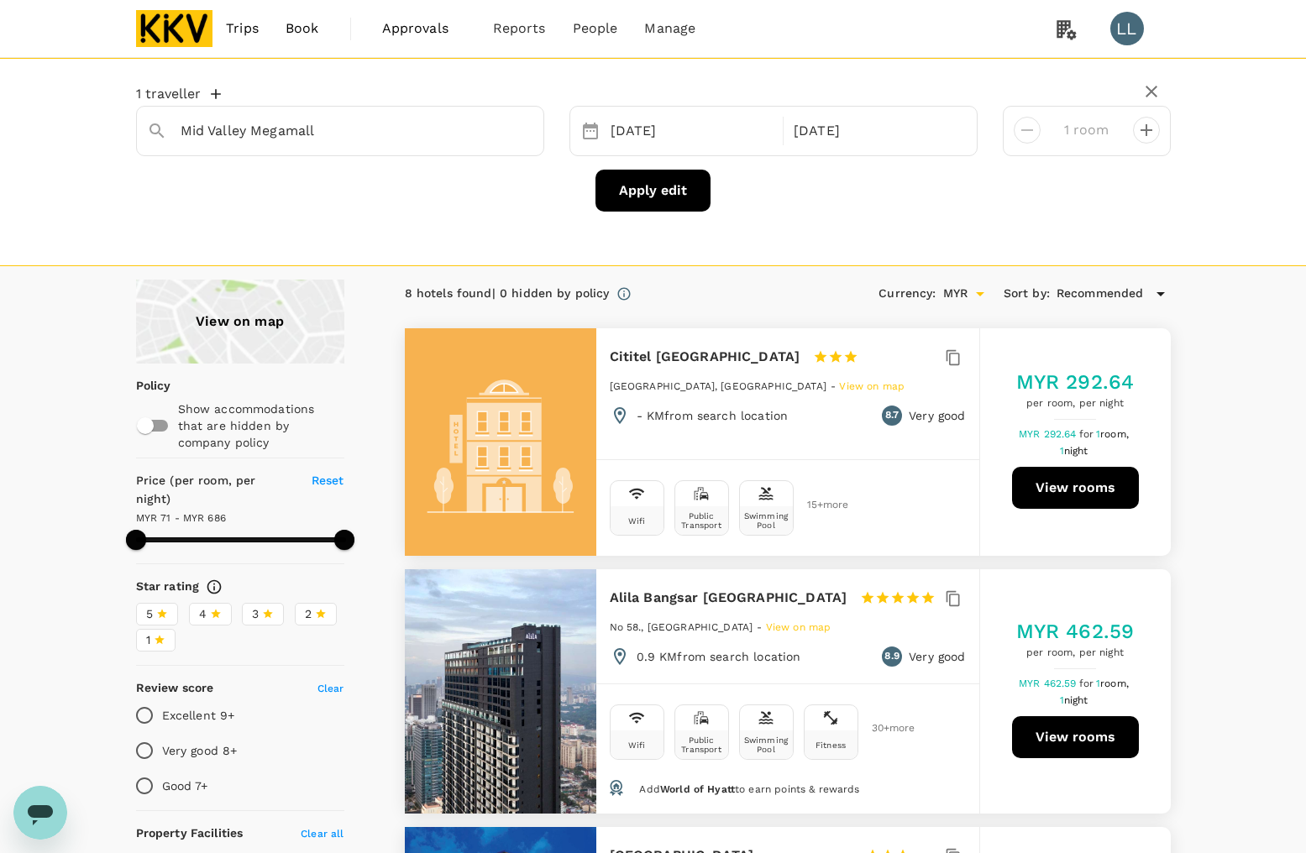
click at [657, 185] on button "Apply edit" at bounding box center [652, 191] width 115 height 42
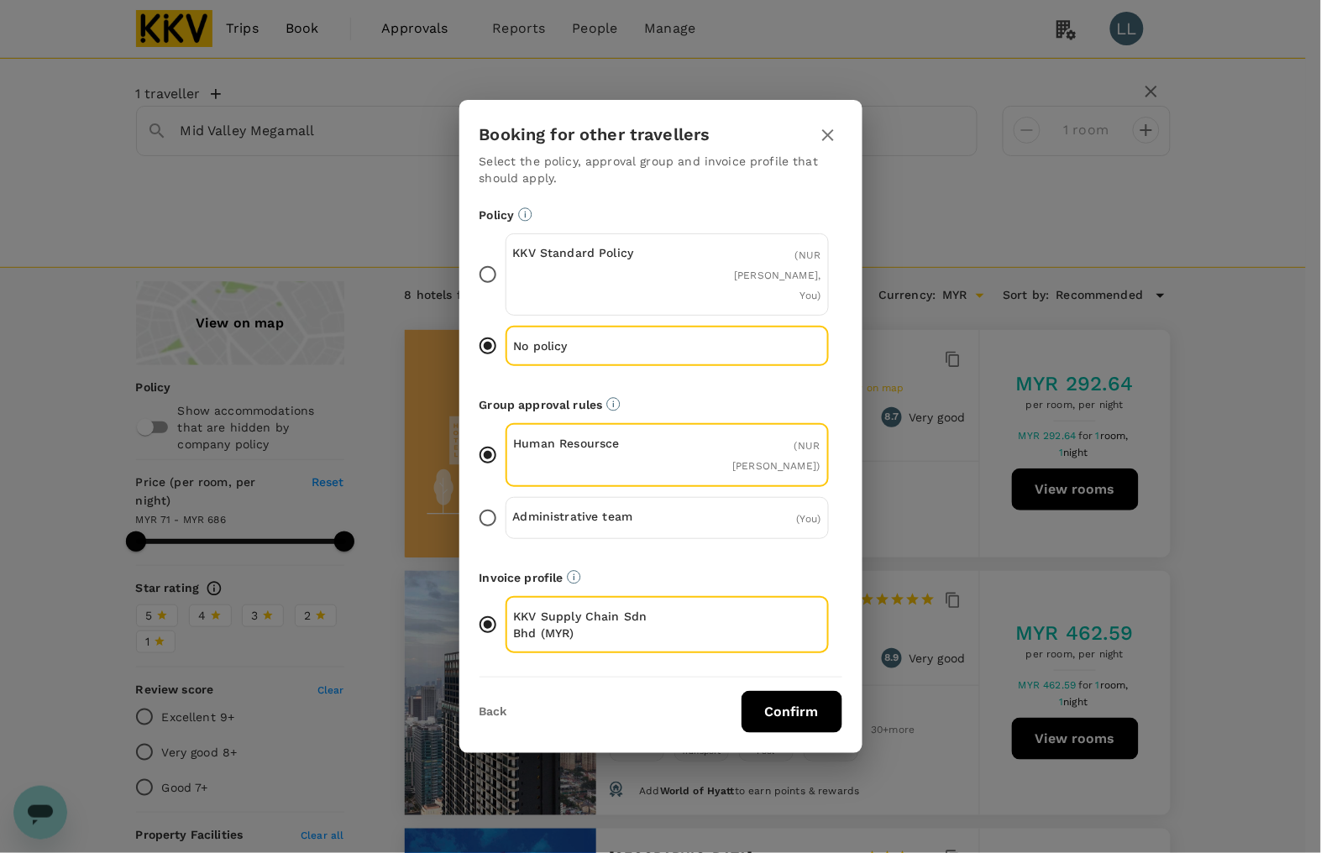
drag, startPoint x: 788, startPoint y: 743, endPoint x: 788, endPoint y: 727, distance: 16.8
click at [788, 733] on button "Confirm" at bounding box center [792, 712] width 101 height 42
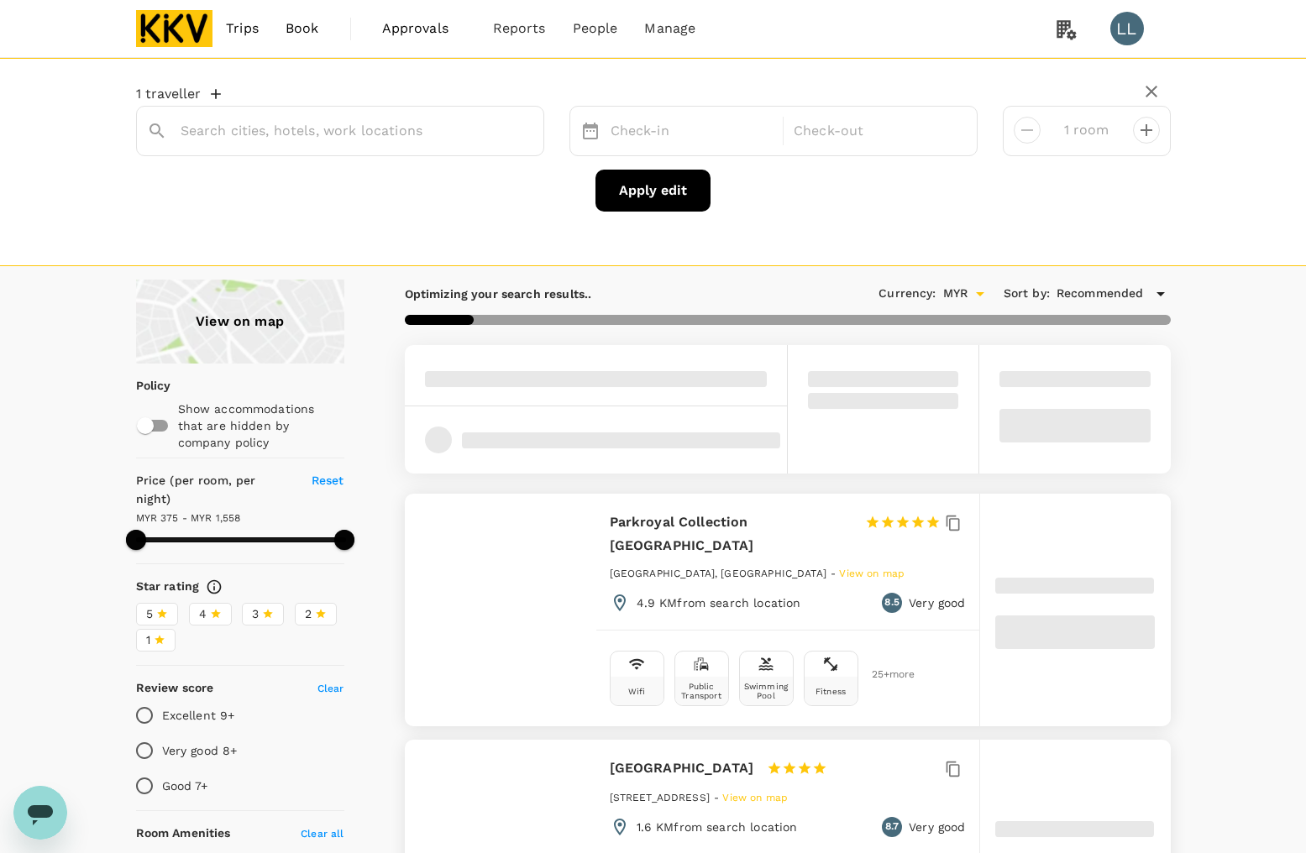
type input "2nd Floor"
type input "1556.55"
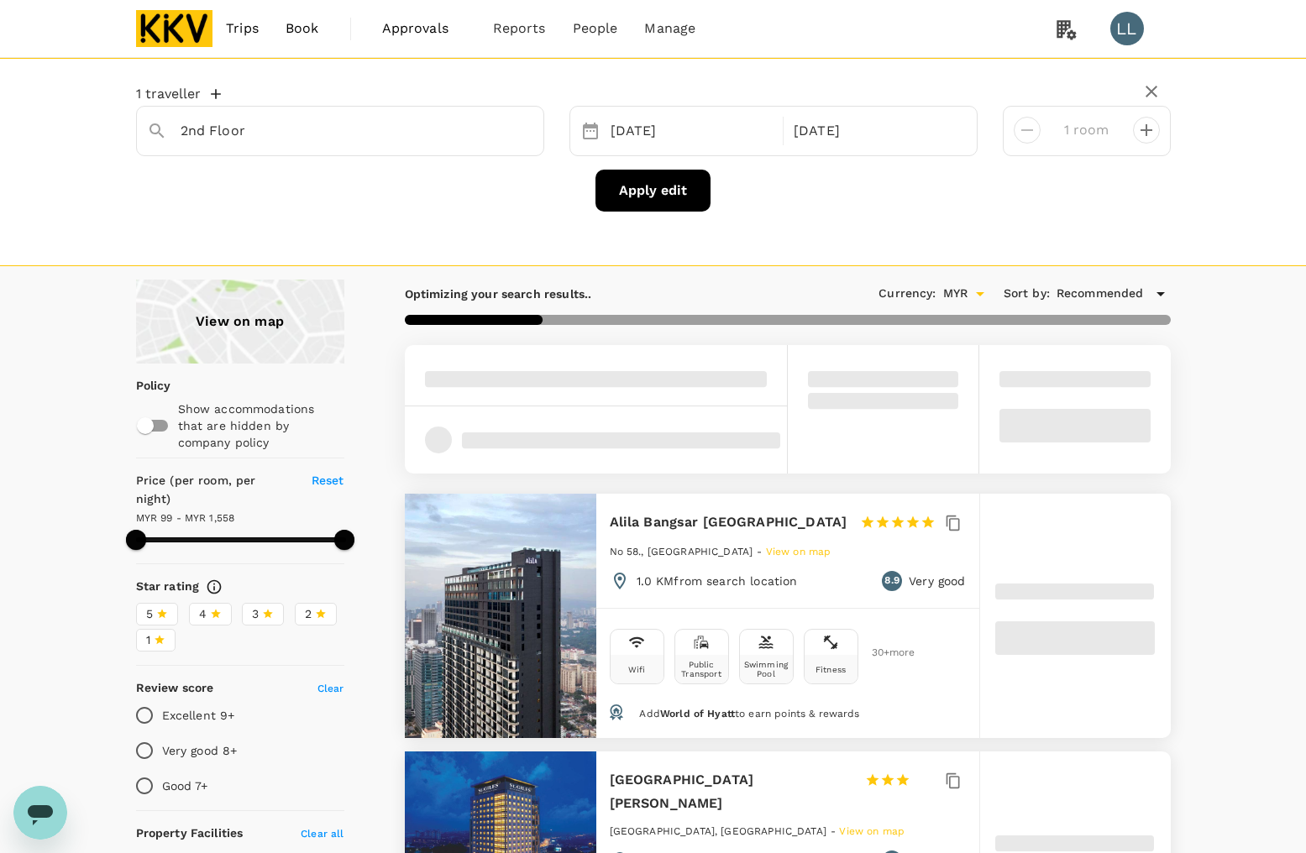
type input "98.55"
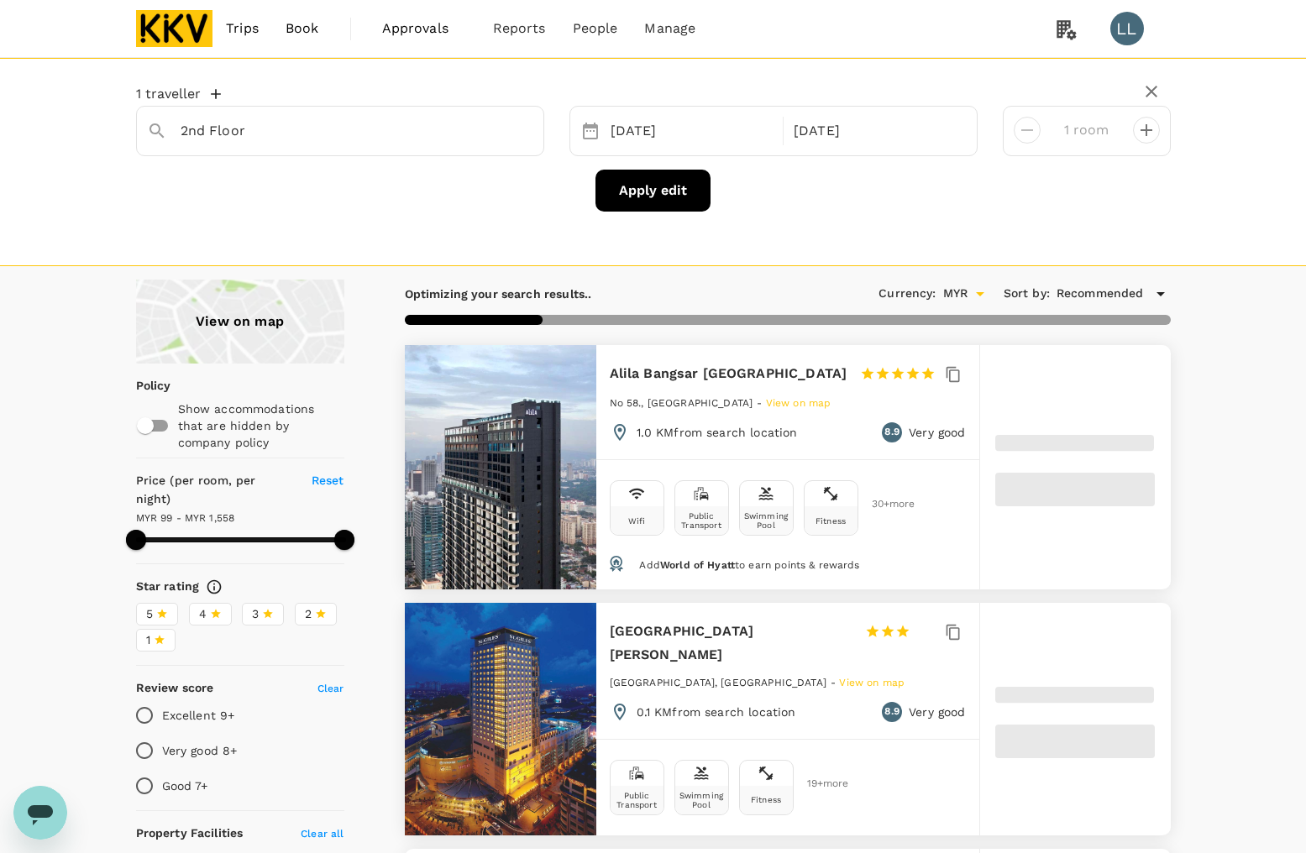
type input "1557.95"
type input "89.95"
type input "1651.99"
type input "55.99"
type input "1652.3"
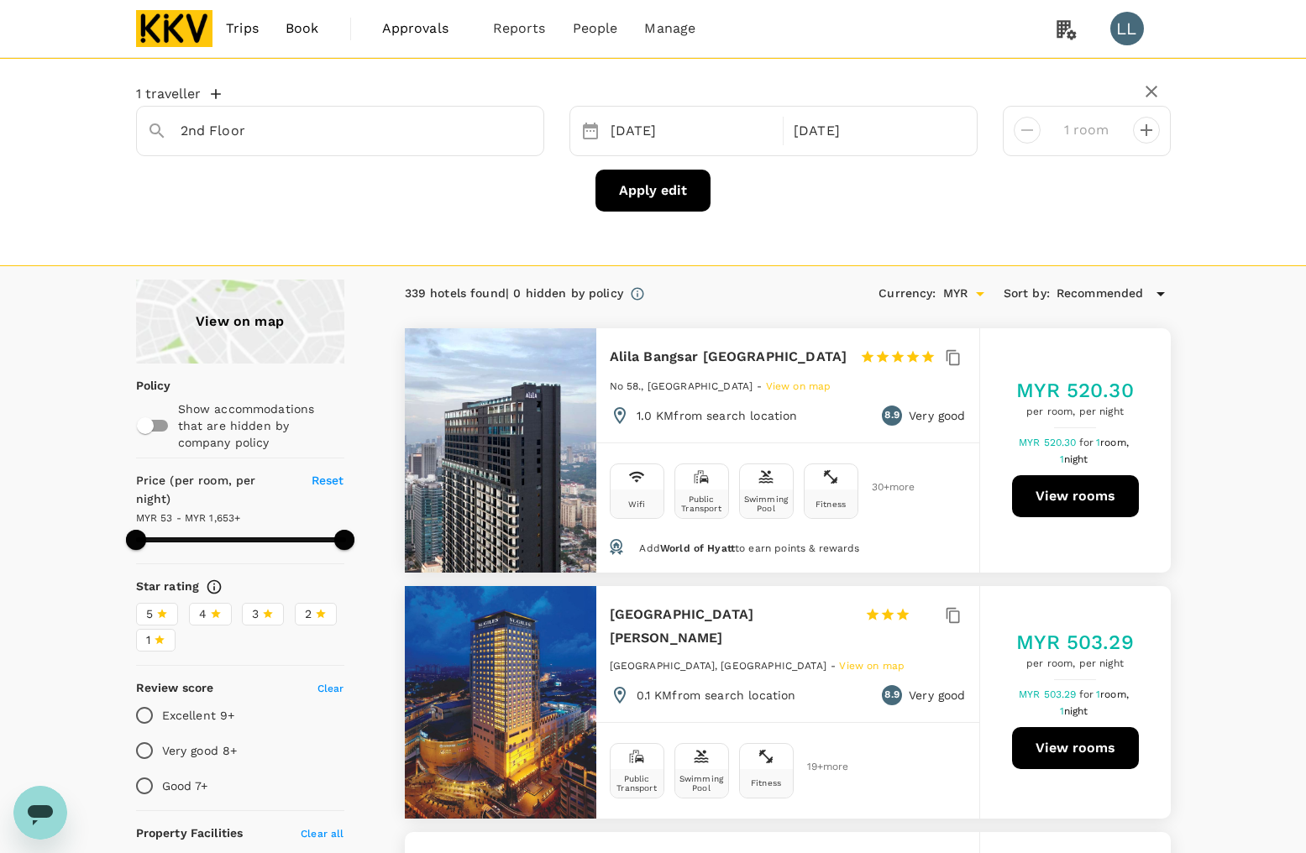
type input "53.3"
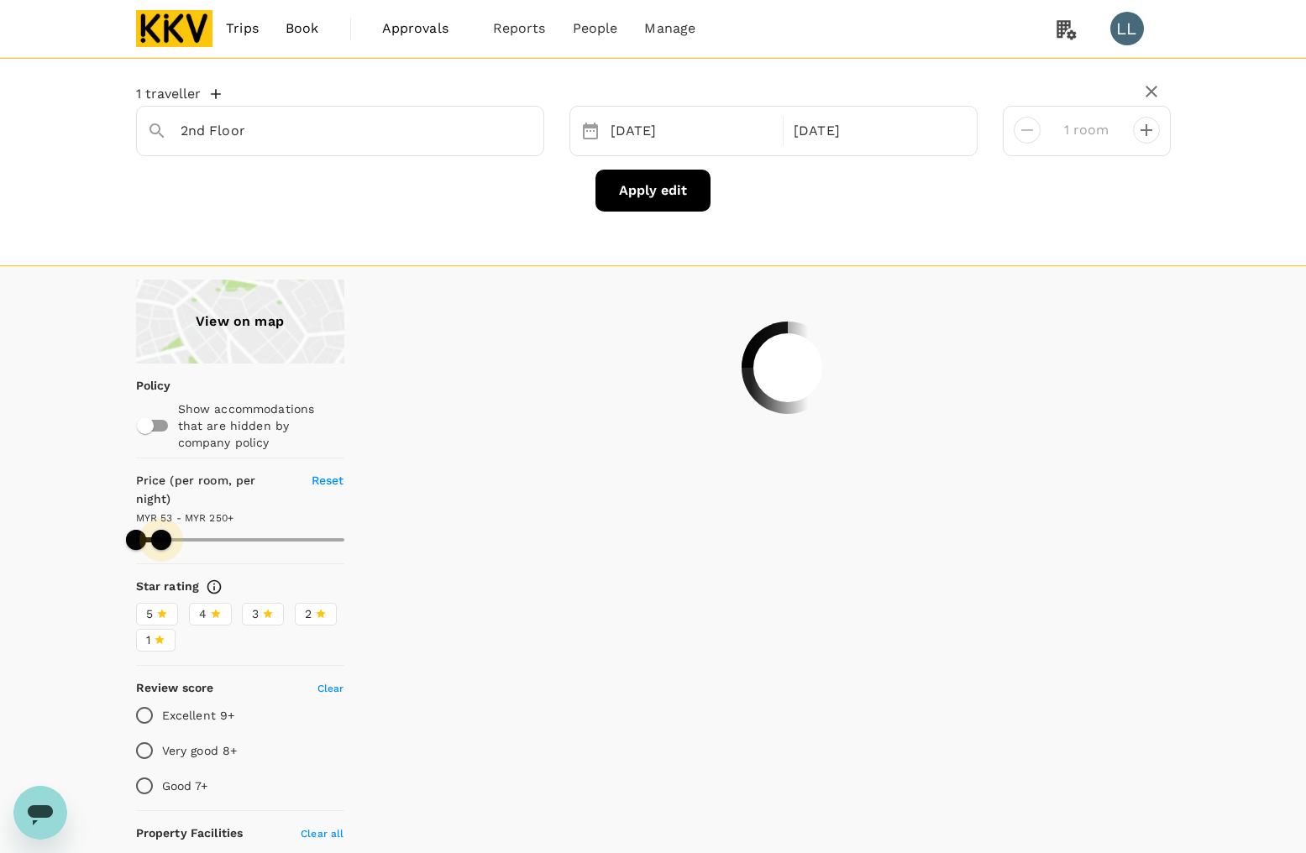
drag, startPoint x: 295, startPoint y: 521, endPoint x: 161, endPoint y: 521, distance: 133.5
click at [161, 530] on span at bounding box center [161, 540] width 20 height 20
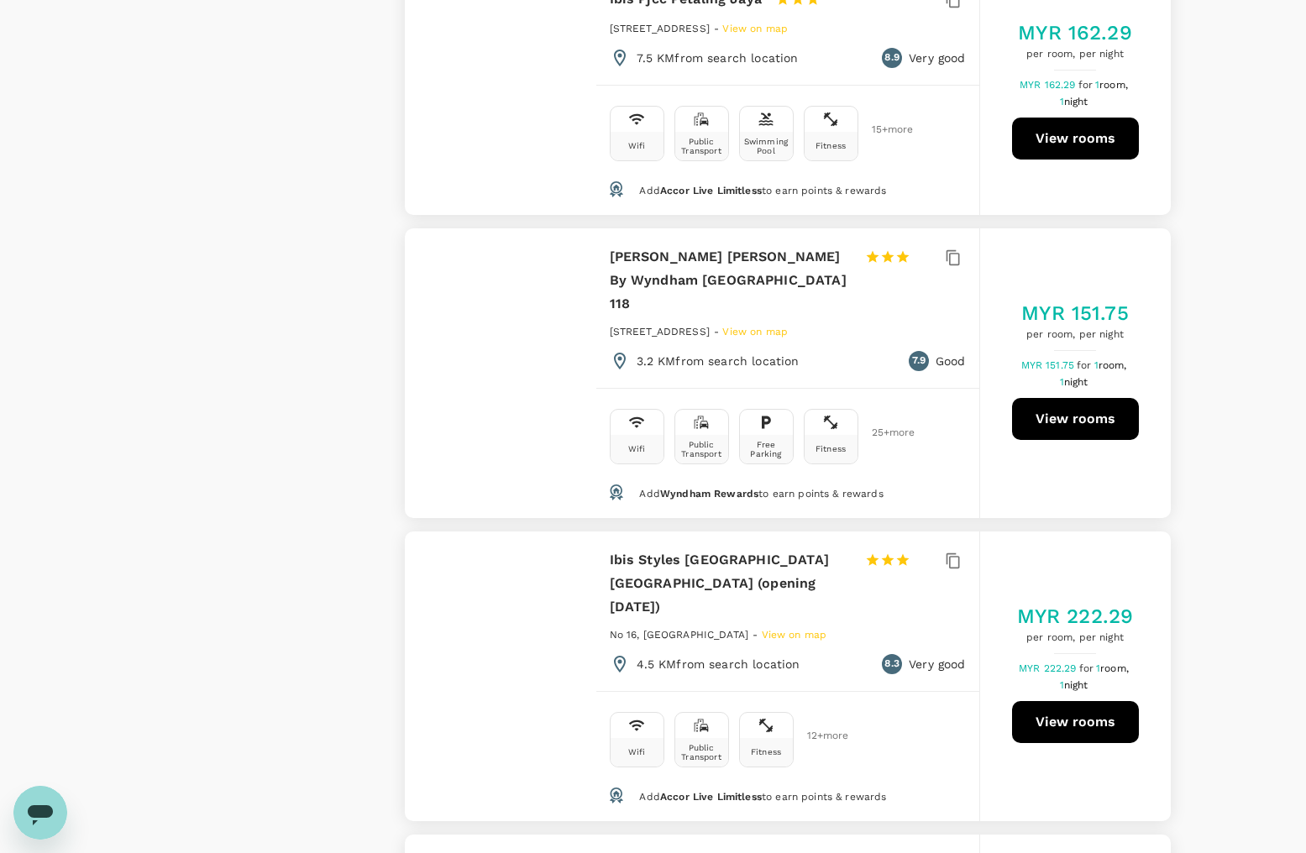
scroll to position [1995, 0]
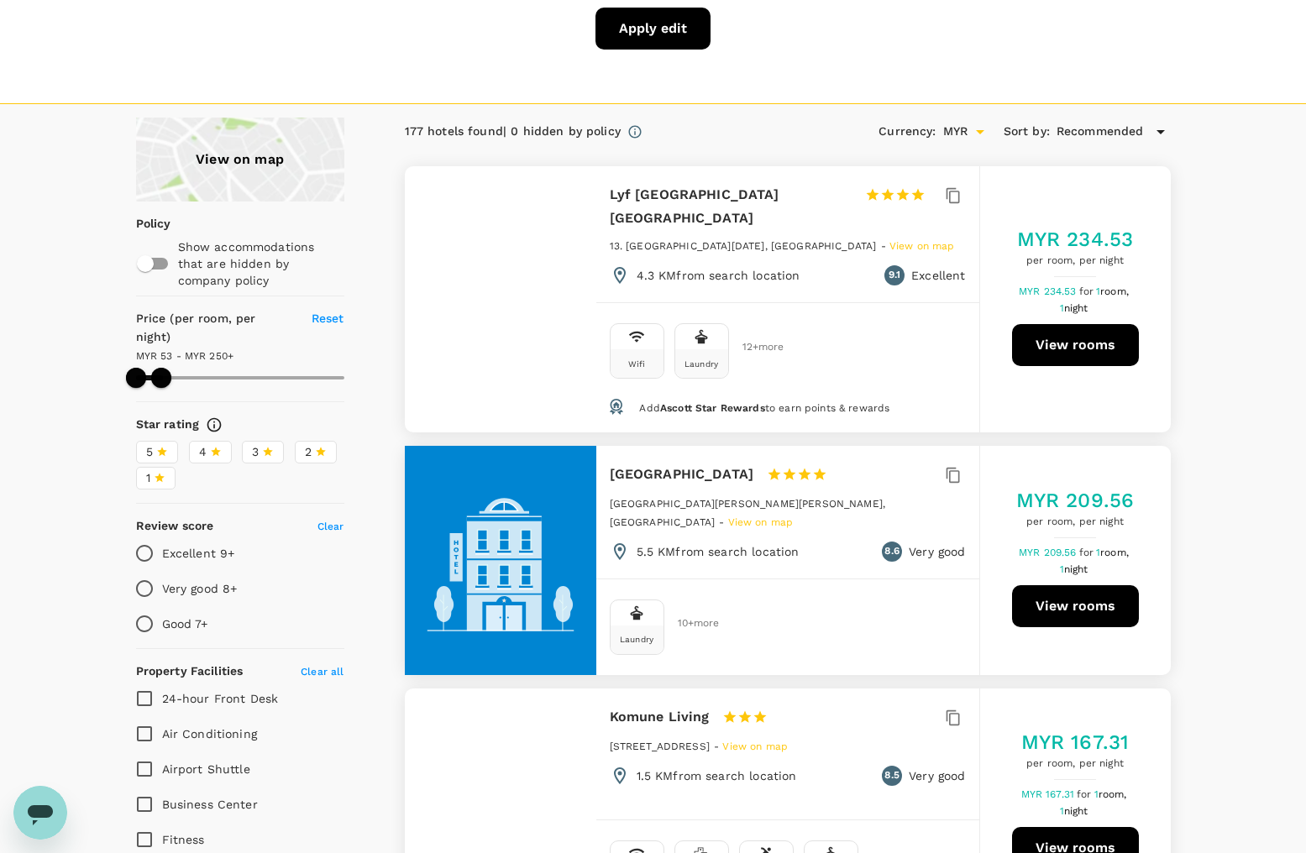
scroll to position [0, 0]
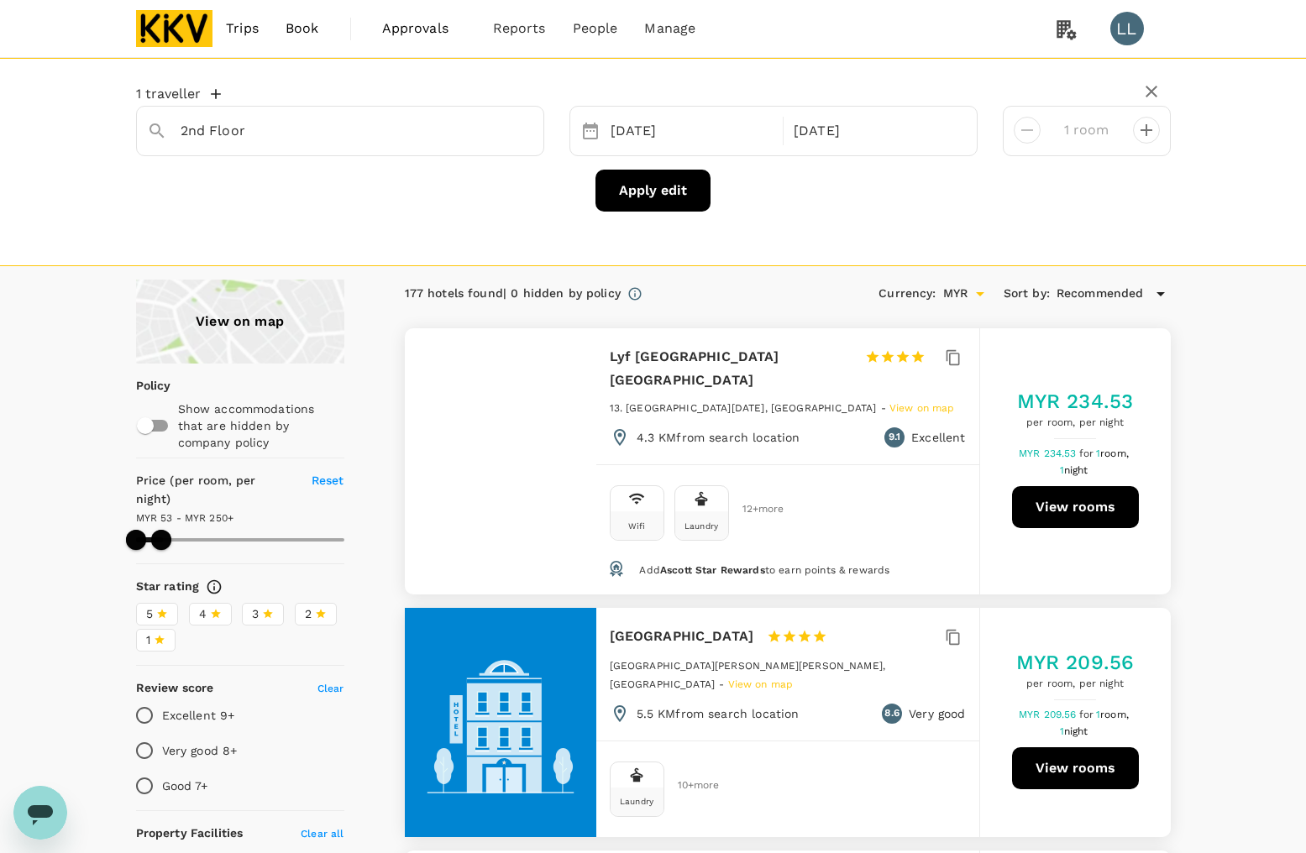
type input "250.3"
